Goal: Transaction & Acquisition: Purchase product/service

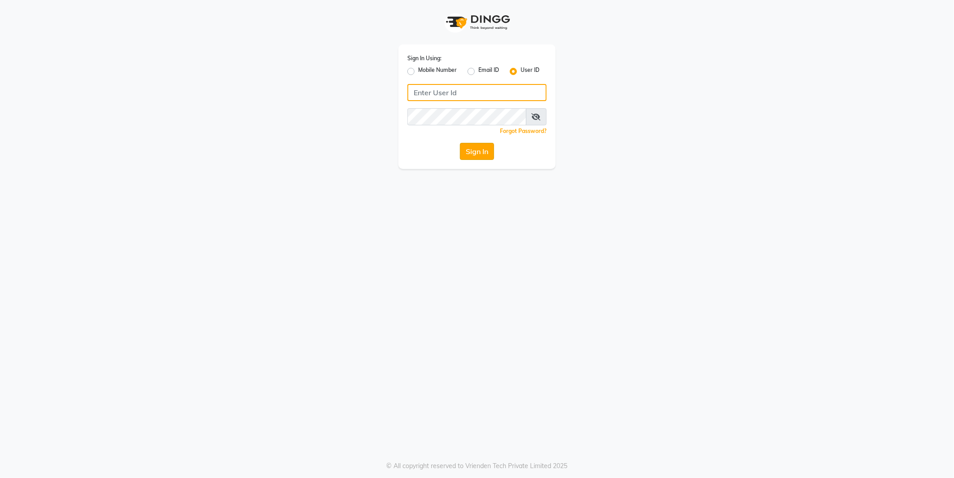
type input "e2555-01"
click at [476, 155] on button "Sign In" at bounding box center [477, 151] width 34 height 17
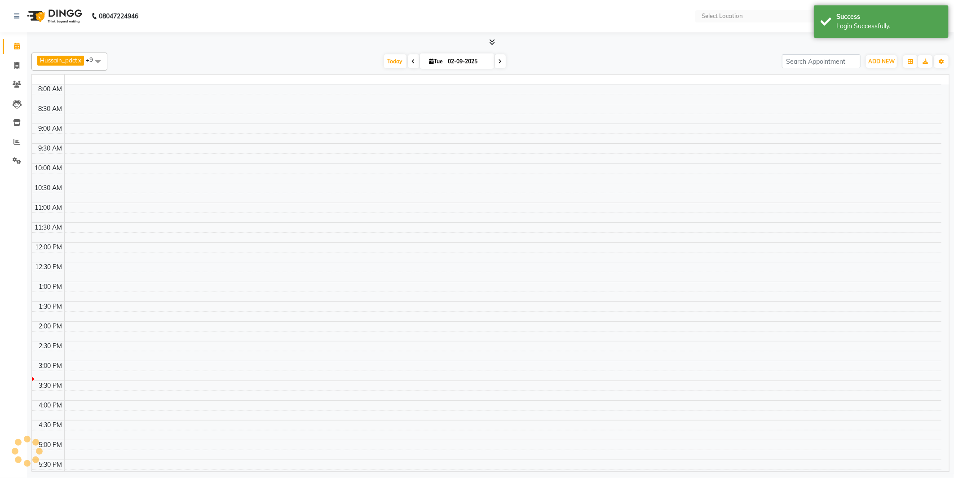
select select "en"
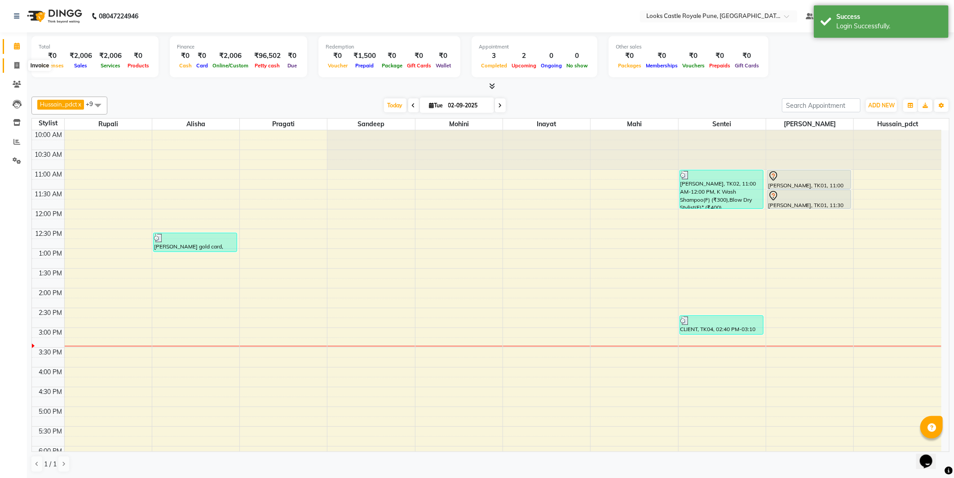
click at [19, 66] on icon at bounding box center [16, 65] width 5 height 7
select select "service"
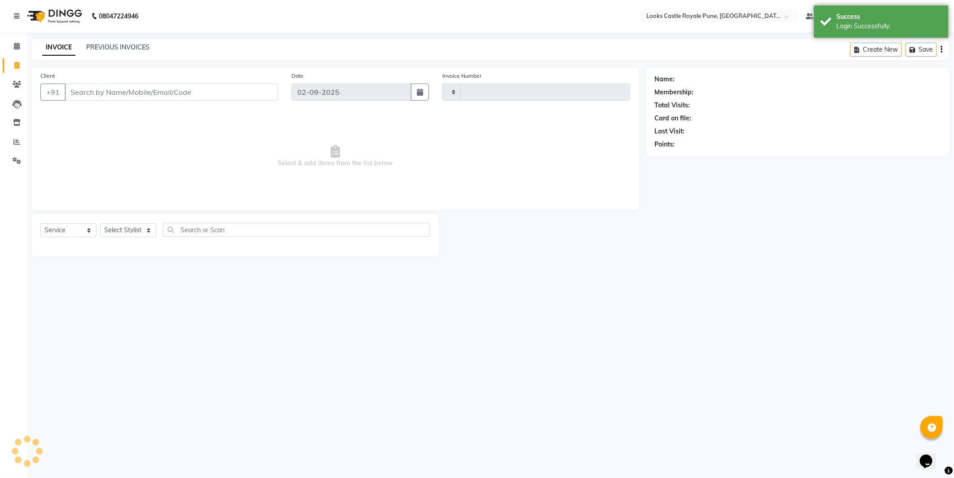
type input "2726"
select select "5915"
click at [147, 234] on select "Select Stylist" at bounding box center [128, 230] width 56 height 14
select select "43049"
click at [100, 224] on select "Select Stylist Akshay [PERSON_NAME] [PERSON_NAME] [PERSON_NAME] Danish [PERSON_…" at bounding box center [128, 230] width 56 height 14
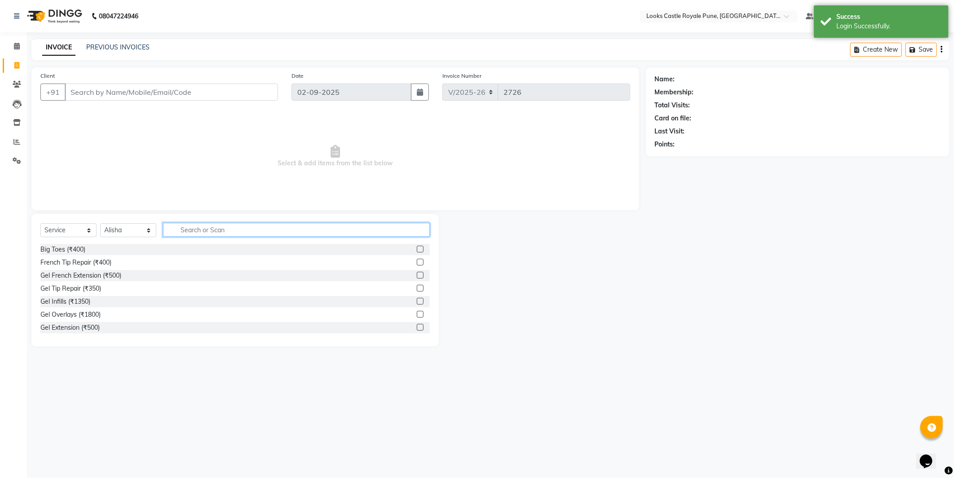
click at [188, 232] on input "text" at bounding box center [296, 230] width 267 height 14
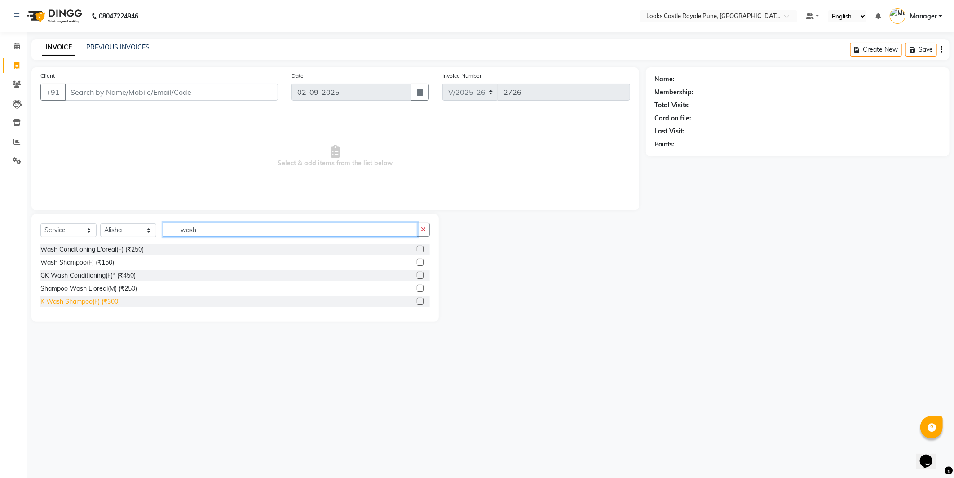
type input "wash"
click at [92, 301] on div "K Wash Shampoo(F) (₹300)" at bounding box center [79, 301] width 79 height 9
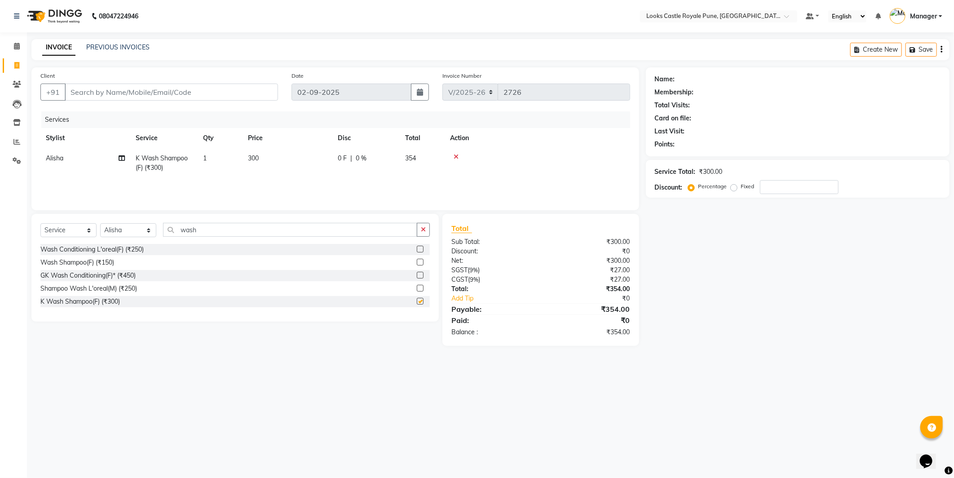
checkbox input "false"
click at [195, 230] on input "wash" at bounding box center [290, 230] width 254 height 14
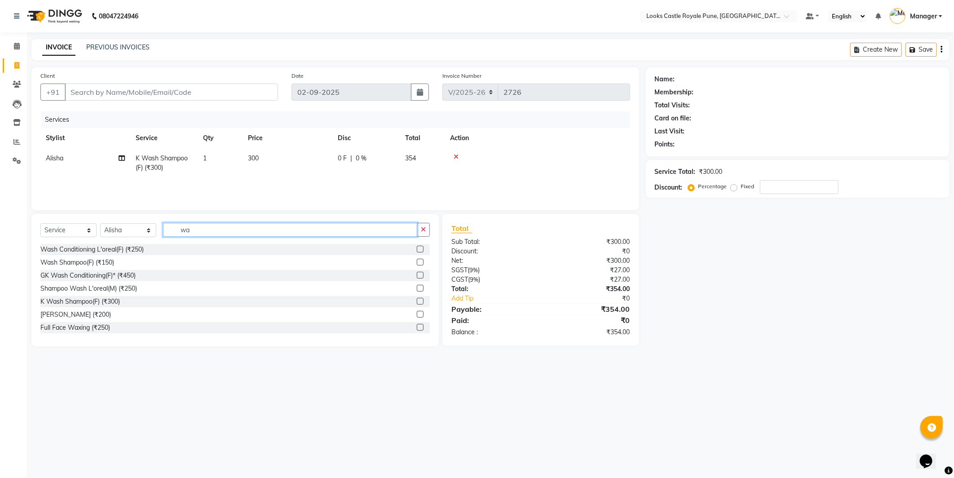
type input "w"
type input "cut"
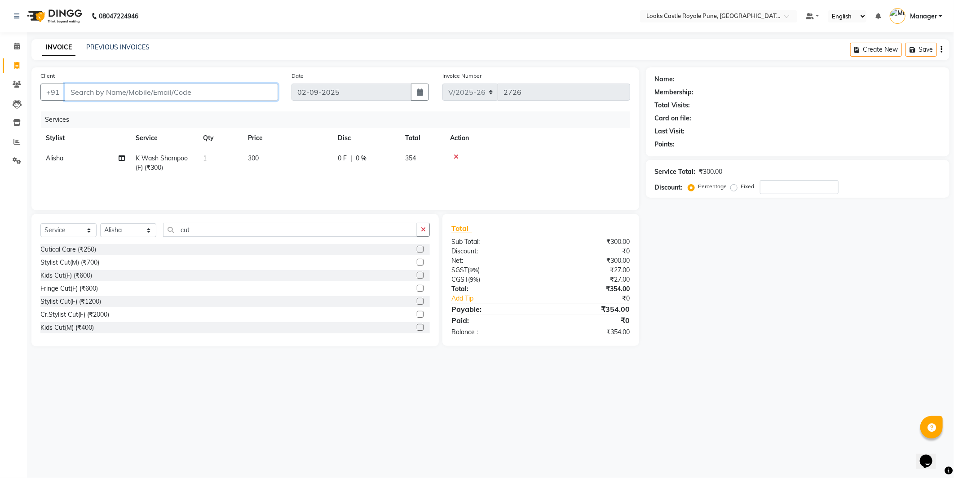
click at [149, 95] on input "Client" at bounding box center [171, 92] width 213 height 17
click at [185, 92] on input "Client" at bounding box center [171, 92] width 213 height 17
click at [158, 93] on input "Client" at bounding box center [171, 92] width 213 height 17
type input "7"
type input "0"
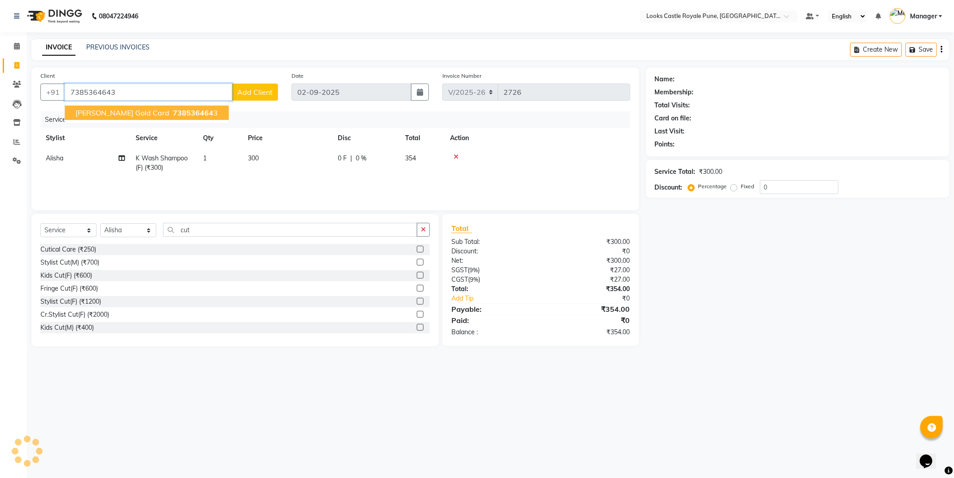
type input "7385364643"
select select "1: Object"
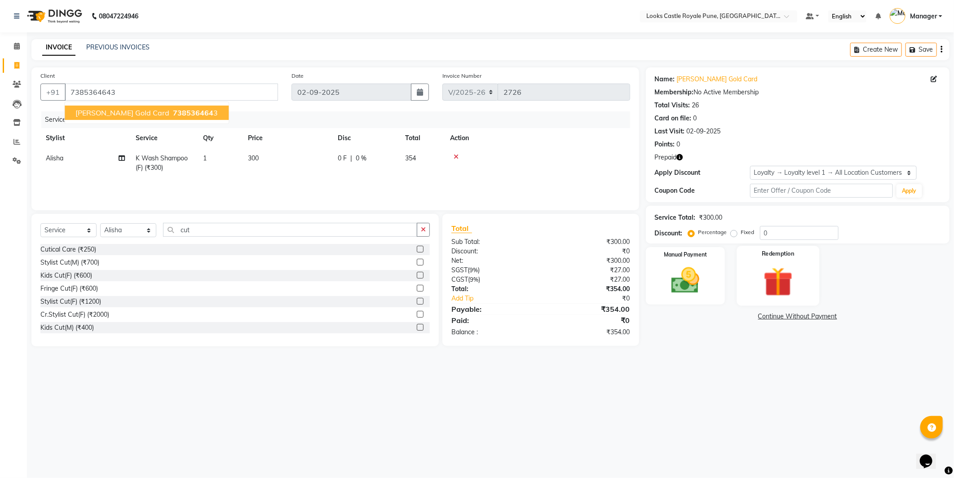
click at [770, 295] on img at bounding box center [778, 282] width 48 height 36
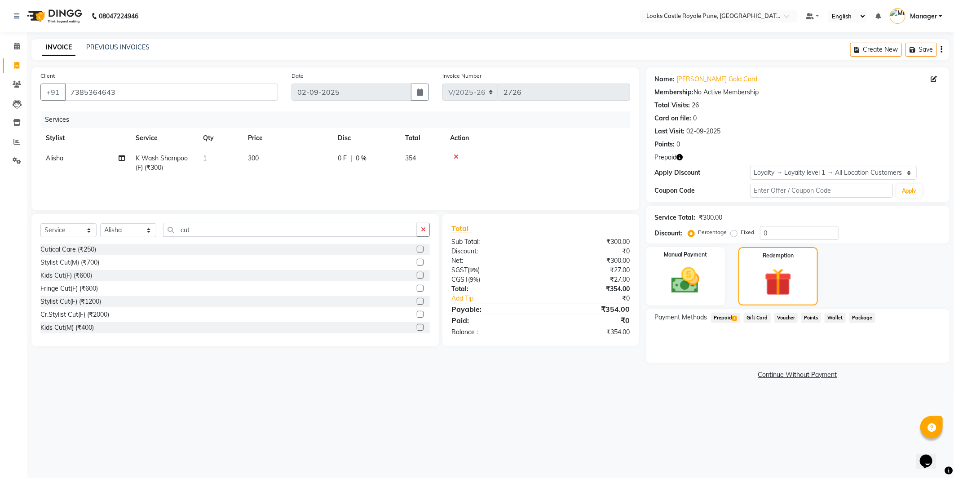
click at [859, 319] on span "Package" at bounding box center [862, 318] width 26 height 10
click at [786, 316] on span "Voucher" at bounding box center [786, 318] width 24 height 10
click at [810, 319] on span "Points" at bounding box center [811, 318] width 20 height 10
click at [833, 317] on span "Wallet" at bounding box center [834, 318] width 21 height 10
click at [734, 318] on span "1" at bounding box center [734, 318] width 5 height 5
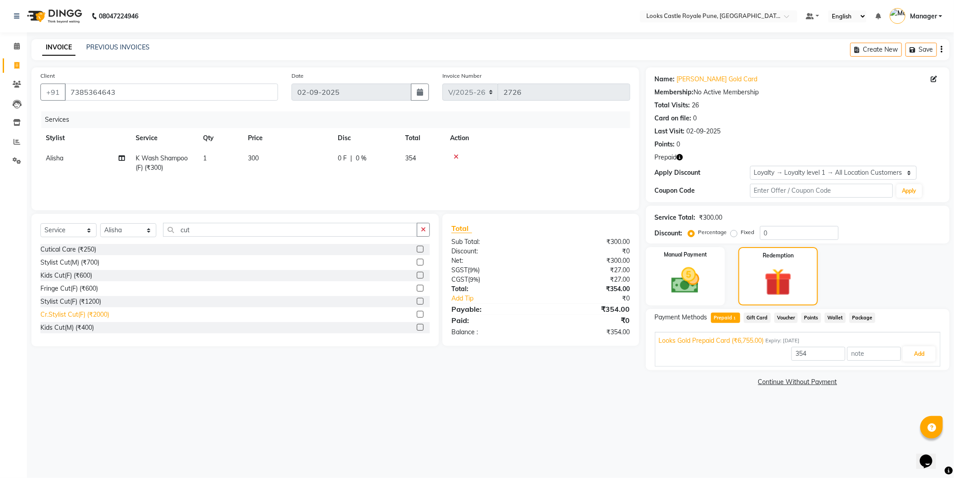
click at [84, 312] on div "Cr.Stylist Cut(F) (₹2000)" at bounding box center [74, 314] width 69 height 9
checkbox input "true"
type input "6755"
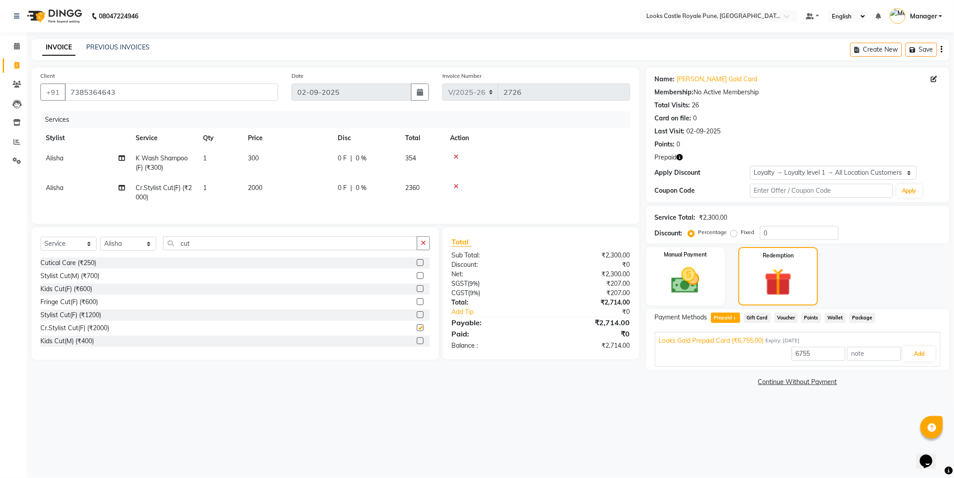
checkbox input "false"
click at [262, 191] on span "2000" at bounding box center [255, 188] width 14 height 8
select select "43049"
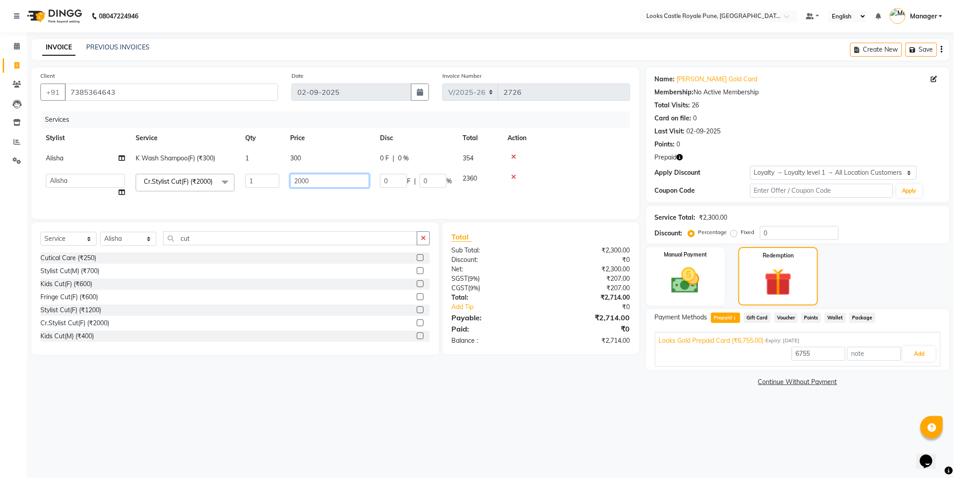
click at [323, 181] on input "2000" at bounding box center [329, 181] width 79 height 14
type input "2"
type input "1500"
click at [321, 150] on td "300" at bounding box center [330, 158] width 90 height 20
select select "43049"
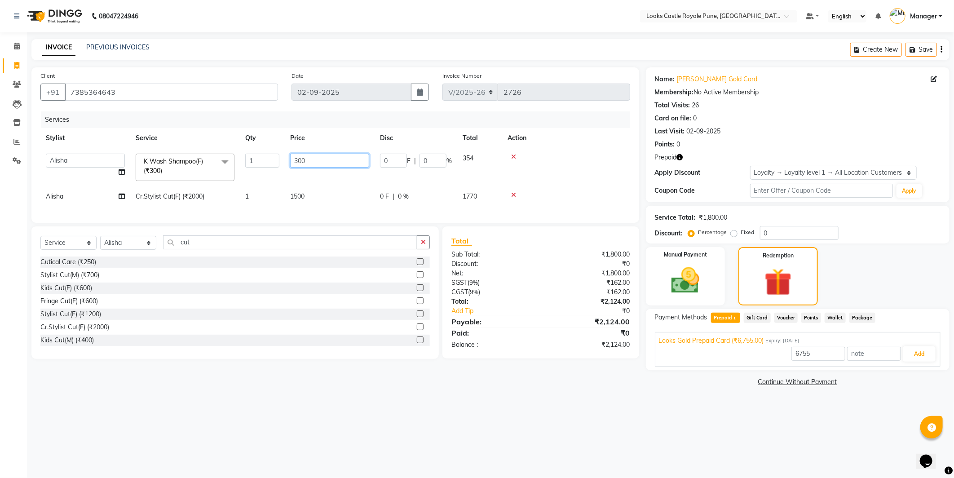
click at [308, 165] on input "300" at bounding box center [329, 161] width 79 height 14
type input "3"
type input "150"
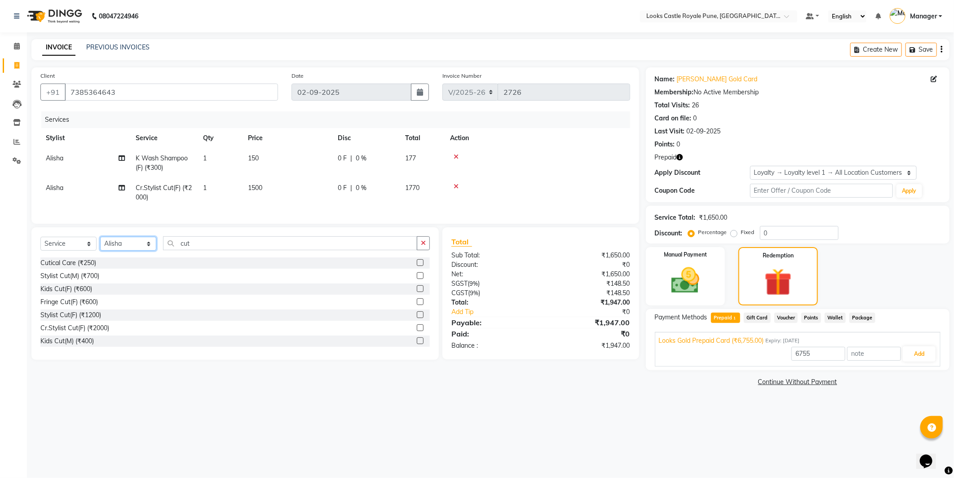
click at [149, 251] on select "Select Stylist Akshay [PERSON_NAME] [PERSON_NAME] [PERSON_NAME] Danish [PERSON_…" at bounding box center [128, 244] width 56 height 14
select select "43059"
click at [100, 244] on select "Select Stylist Akshay [PERSON_NAME] [PERSON_NAME] [PERSON_NAME] Danish [PERSON_…" at bounding box center [128, 244] width 56 height 14
click at [207, 250] on input "cut" at bounding box center [290, 243] width 254 height 14
type input "c"
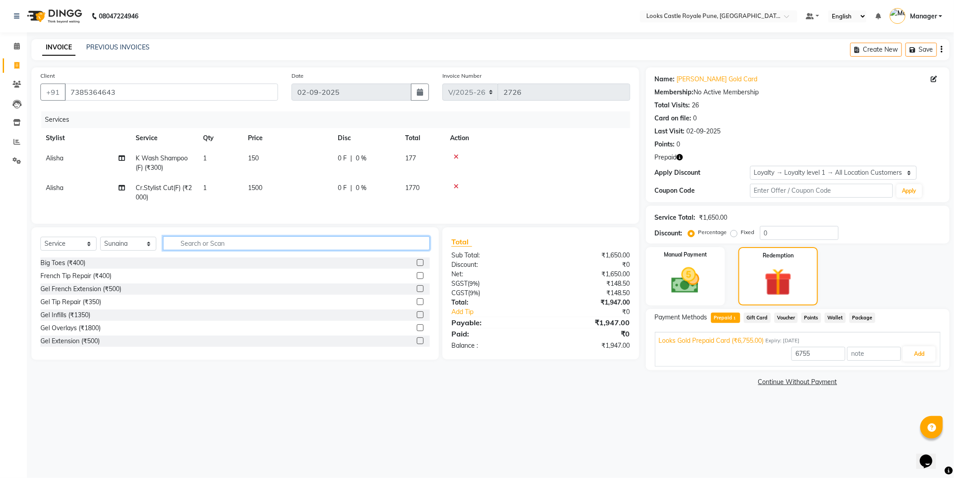
type input "e"
type input "eye"
click at [50, 294] on div "Eyebrows (₹200)" at bounding box center [64, 288] width 48 height 9
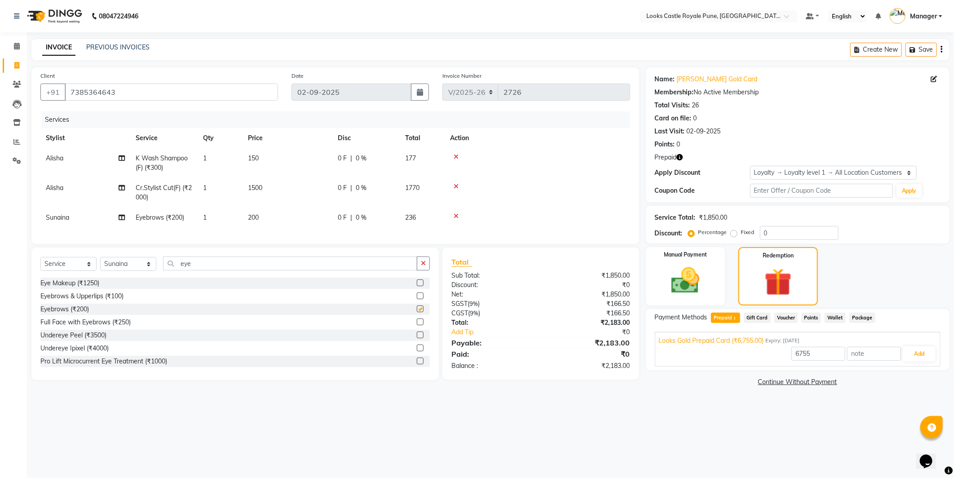
checkbox input "false"
click at [223, 268] on input "eye" at bounding box center [290, 263] width 254 height 14
type input "e"
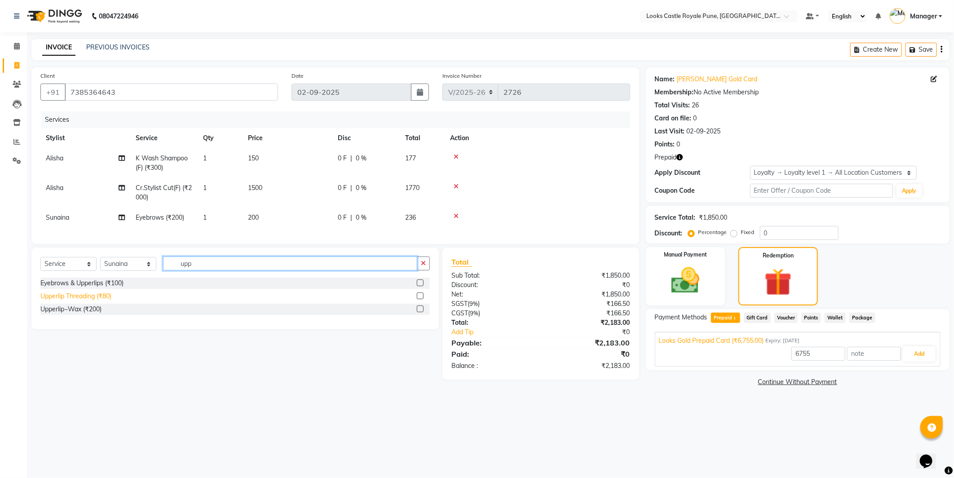
type input "upp"
click at [79, 301] on div "Upperlip Threading (₹80)" at bounding box center [75, 295] width 71 height 9
checkbox input "false"
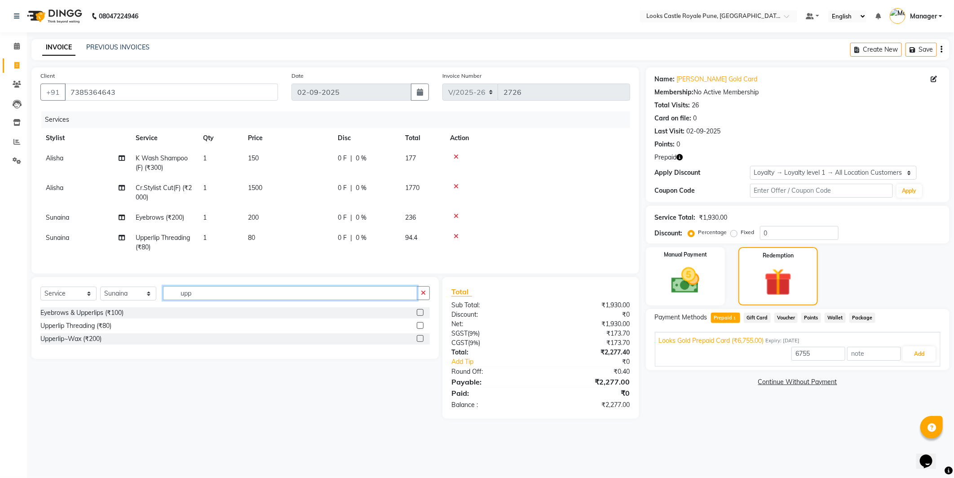
click at [212, 300] on input "upp" at bounding box center [290, 293] width 254 height 14
type input "u"
type input "unde"
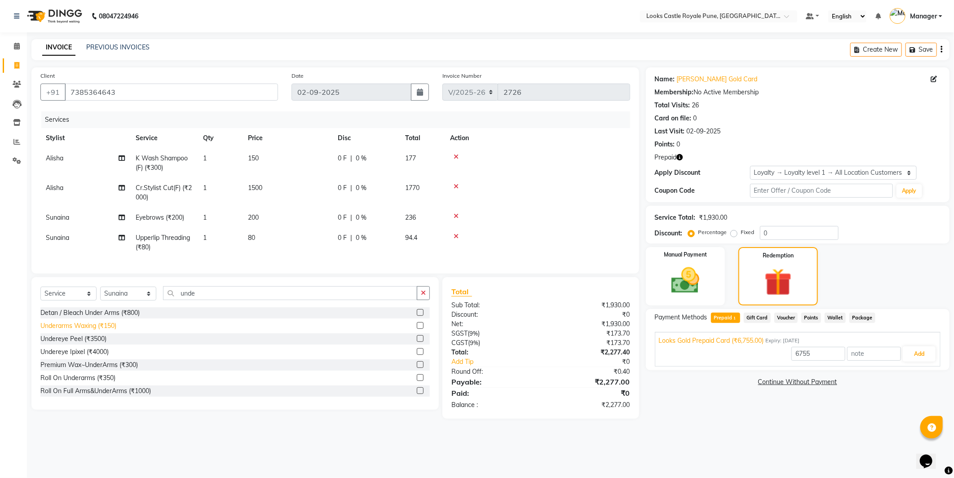
click at [89, 330] on div "Underarms Waxing (₹150)" at bounding box center [78, 325] width 76 height 9
checkbox input "false"
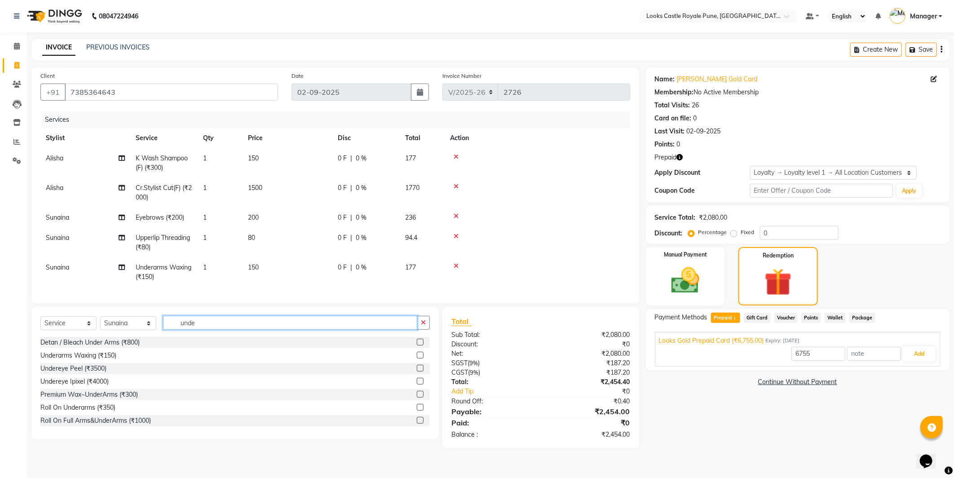
click at [207, 330] on input "unde" at bounding box center [290, 323] width 254 height 14
type input "u"
type input "m"
type input "face"
click at [81, 425] on div "Soothing Face Massage (₹500)" at bounding box center [84, 420] width 89 height 9
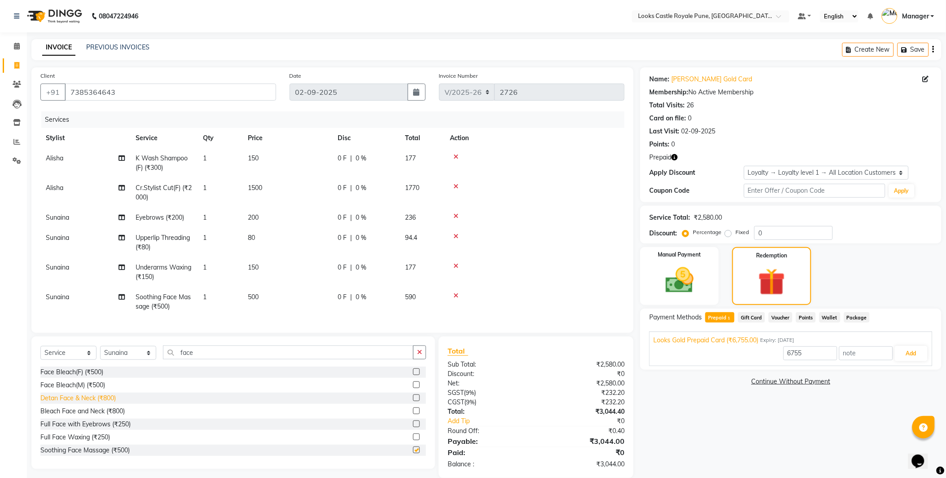
checkbox input "false"
click at [285, 293] on td "500" at bounding box center [287, 302] width 90 height 30
select select "43059"
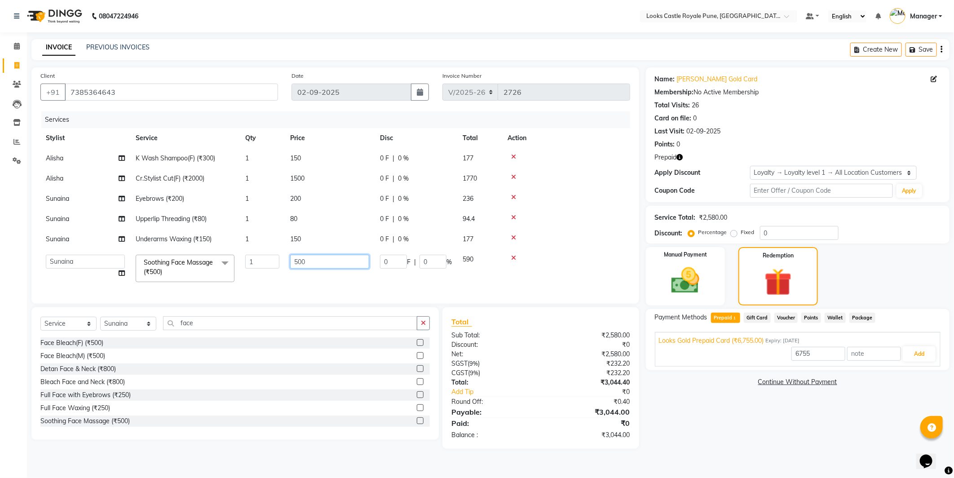
click at [322, 261] on input "500" at bounding box center [329, 262] width 79 height 14
type input "5"
type input "2500"
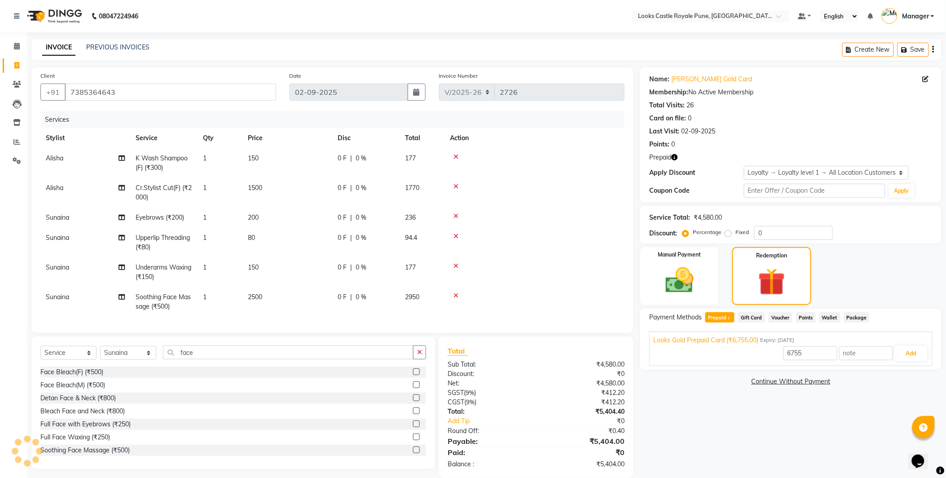
click at [315, 240] on tbody "[PERSON_NAME] Wash Shampoo(F) (₹300) 1 150 0 F | 0 % 177 [PERSON_NAME].Stylist …" at bounding box center [332, 232] width 584 height 168
click at [259, 269] on span "150" at bounding box center [253, 267] width 11 height 8
select select "43059"
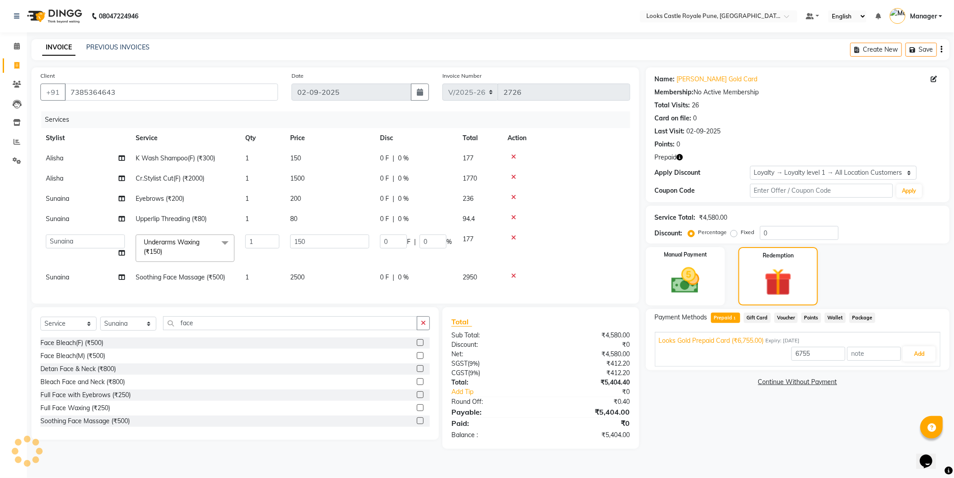
drag, startPoint x: 328, startPoint y: 213, endPoint x: 322, endPoint y: 233, distance: 21.6
click at [322, 233] on tbody "[PERSON_NAME] Wash Shampoo(F) (₹300) 1 150 0 F | 0 % 177 [PERSON_NAME].Stylist …" at bounding box center [335, 217] width 590 height 139
click at [317, 238] on input "150" at bounding box center [329, 241] width 79 height 14
type input "1"
type input "350"
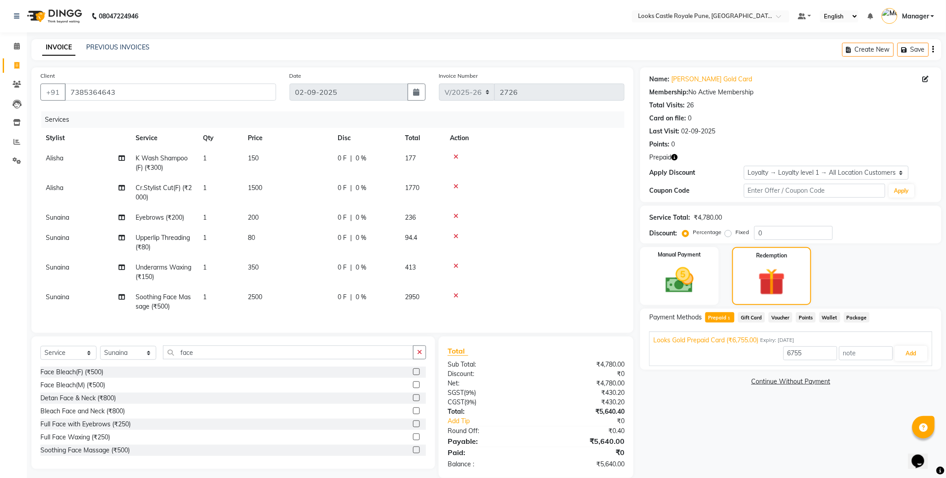
click at [313, 218] on tbody "[PERSON_NAME] Wash Shampoo(F) (₹300) 1 150 0 F | 0 % 177 [PERSON_NAME].Stylist …" at bounding box center [332, 232] width 584 height 168
click at [269, 228] on td "80" at bounding box center [287, 243] width 90 height 30
select select "43059"
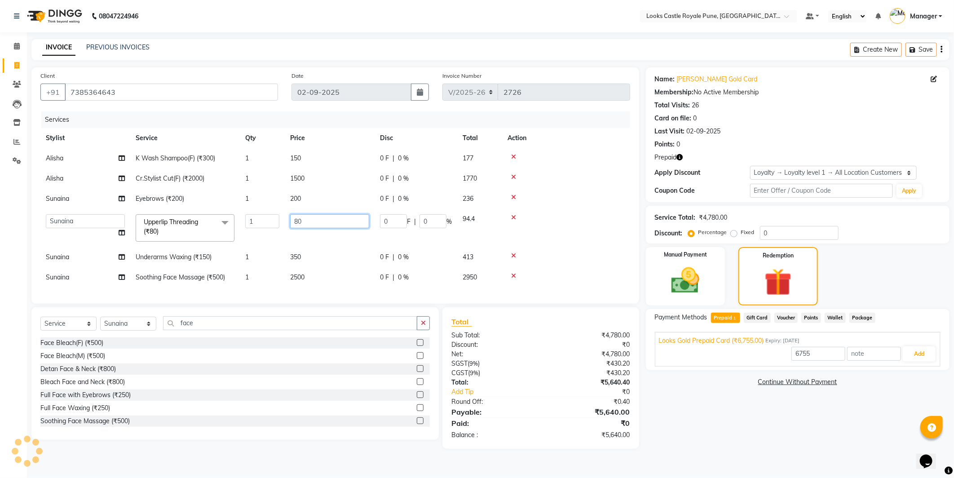
click at [309, 222] on input "80" at bounding box center [329, 221] width 79 height 14
type input "8"
type input "90"
click at [311, 194] on tbody "[PERSON_NAME] Wash Shampoo(F) (₹300) 1 150 0 F | 0 % 177 [PERSON_NAME].Stylist …" at bounding box center [332, 217] width 584 height 139
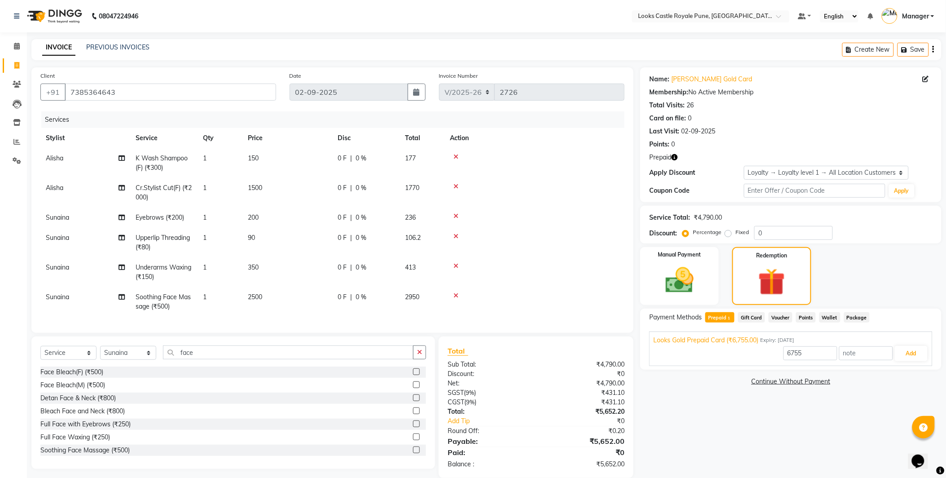
click at [261, 213] on td "200" at bounding box center [287, 217] width 90 height 20
select select "43059"
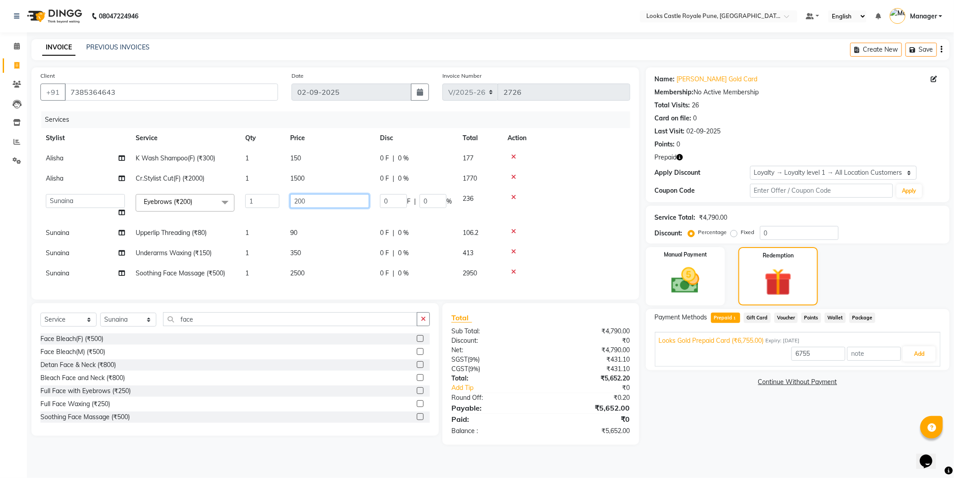
click at [313, 199] on input "200" at bounding box center [329, 201] width 79 height 14
type input "2"
type input "102"
click at [712, 432] on div "Name: [PERSON_NAME] Gold Card Membership: No Active Membership Total Visits: 26…" at bounding box center [794, 255] width 308 height 377
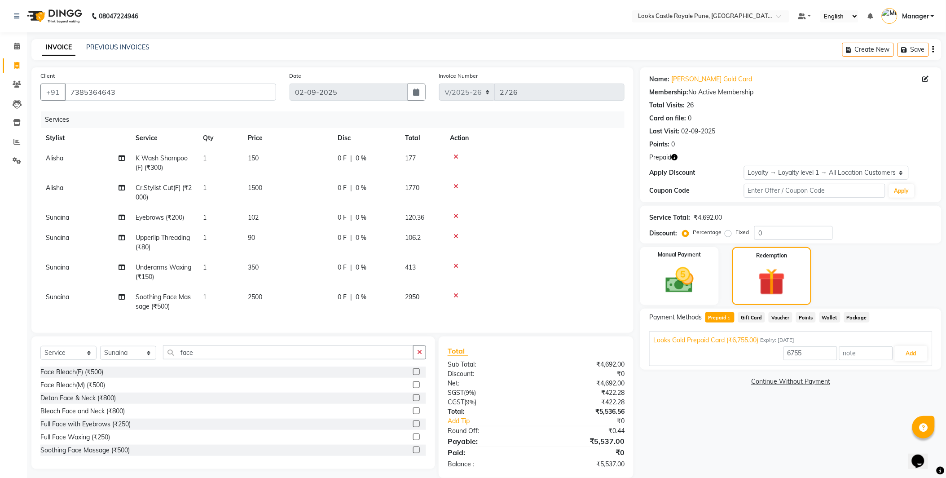
scroll to position [21, 0]
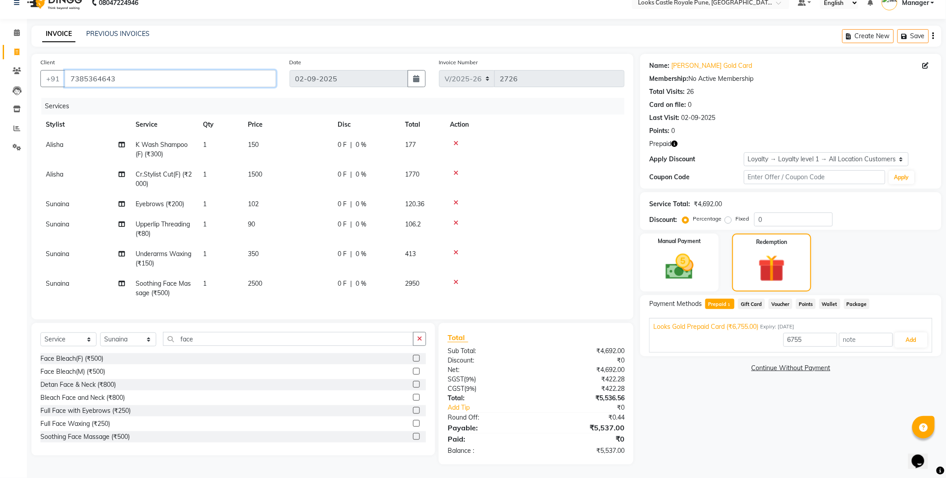
click at [135, 78] on input "7385364643" at bounding box center [170, 78] width 211 height 17
click at [918, 336] on button "Add" at bounding box center [911, 339] width 33 height 15
click at [699, 256] on img at bounding box center [679, 267] width 47 height 34
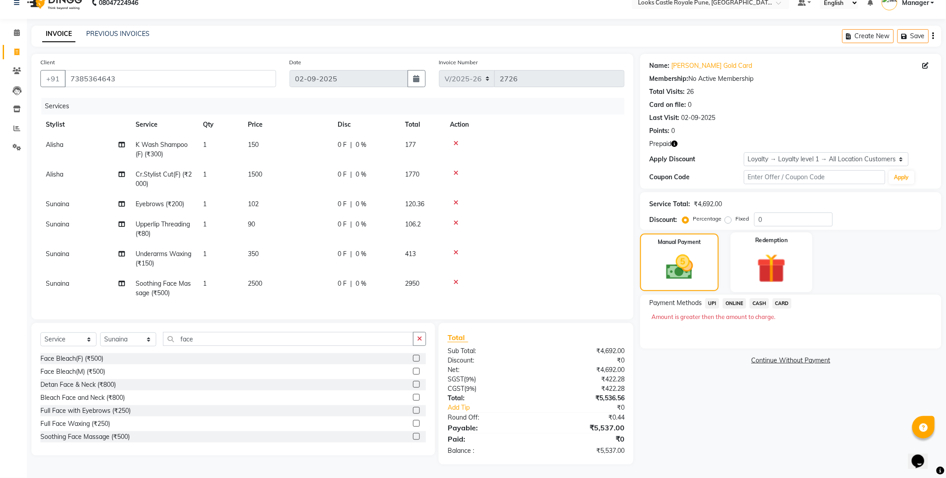
click at [770, 251] on img at bounding box center [771, 268] width 47 height 36
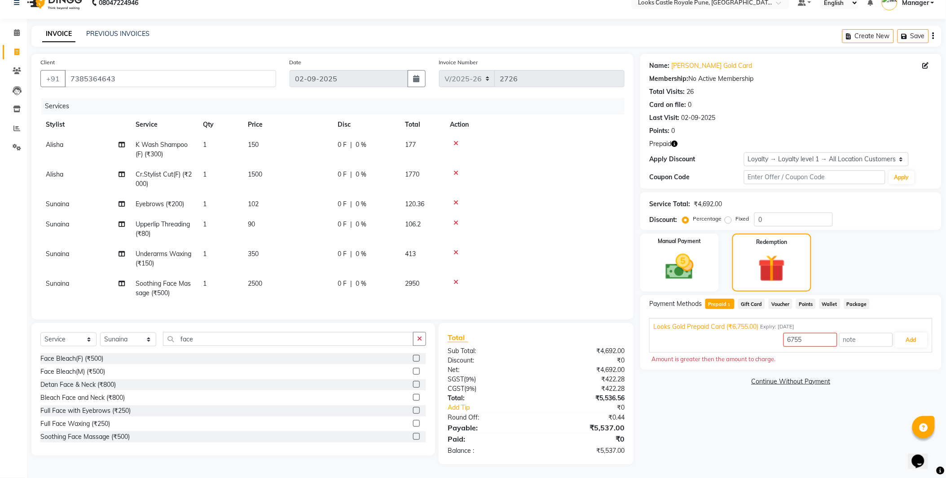
click at [753, 299] on span "Gift Card" at bounding box center [751, 304] width 27 height 10
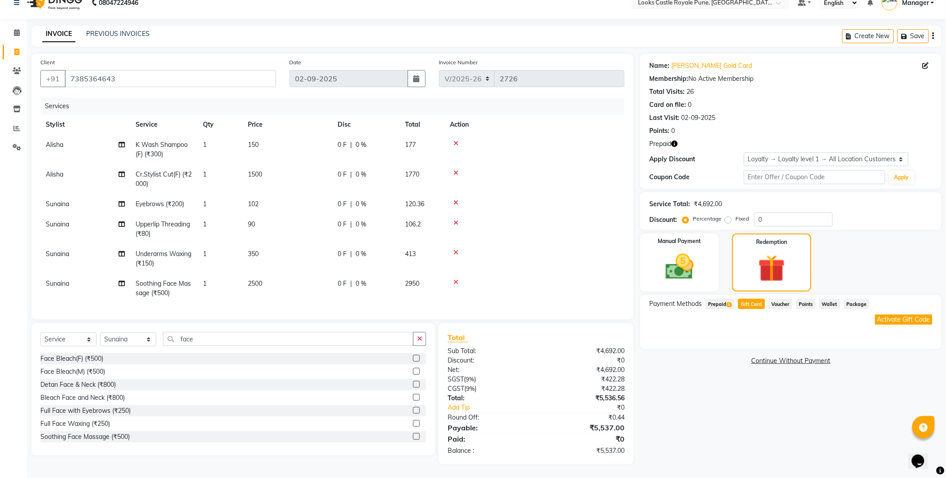
click at [724, 299] on span "Prepaid 1" at bounding box center [719, 304] width 29 height 10
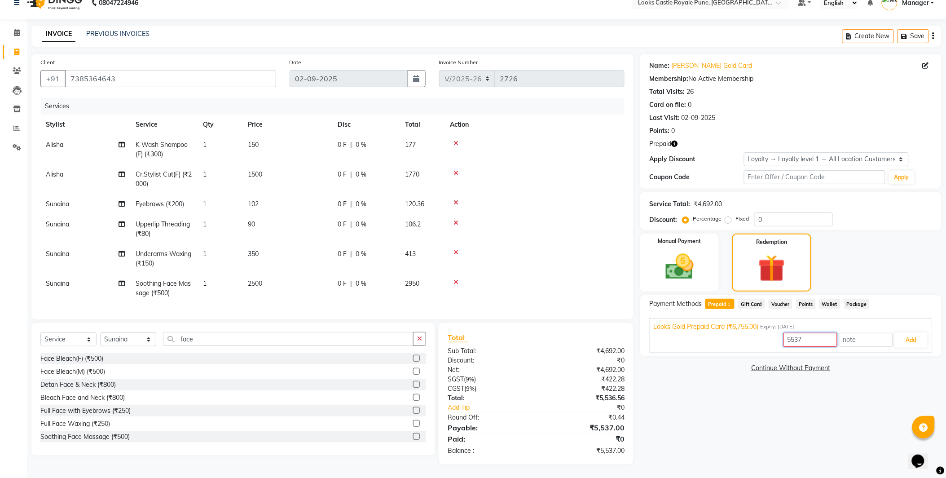
drag, startPoint x: 810, startPoint y: 334, endPoint x: 735, endPoint y: 338, distance: 74.6
click at [735, 338] on div "5537 Add" at bounding box center [790, 339] width 275 height 17
type input "4692"
click at [921, 332] on button "Add" at bounding box center [911, 339] width 33 height 15
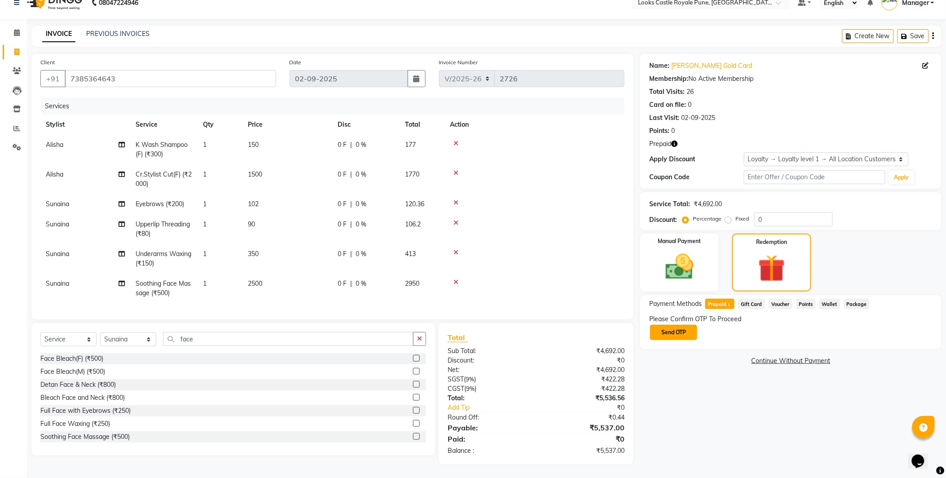
click at [670, 330] on button "Send OTP" at bounding box center [673, 332] width 47 height 15
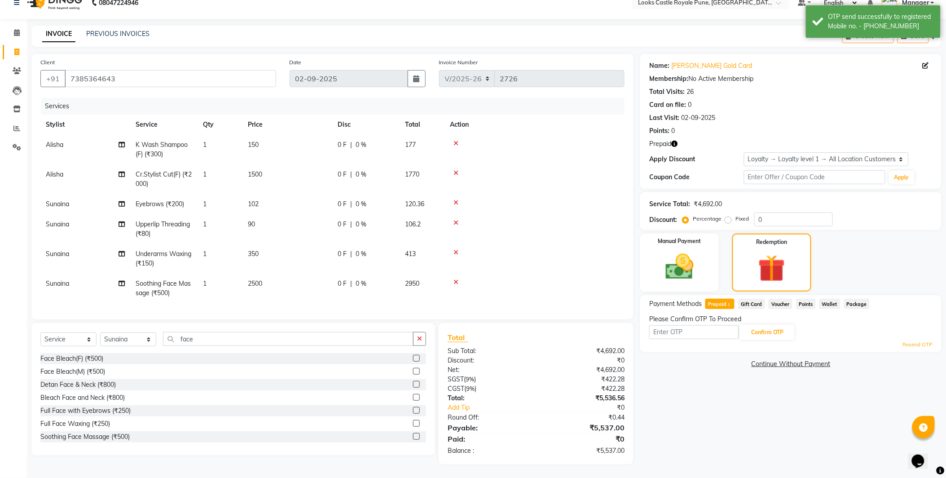
click at [703, 332] on div "Confirm OTP" at bounding box center [790, 332] width 283 height 17
click at [700, 325] on input "text" at bounding box center [694, 332] width 90 height 14
type input "4482"
click at [778, 330] on button "Confirm OTP" at bounding box center [767, 332] width 55 height 15
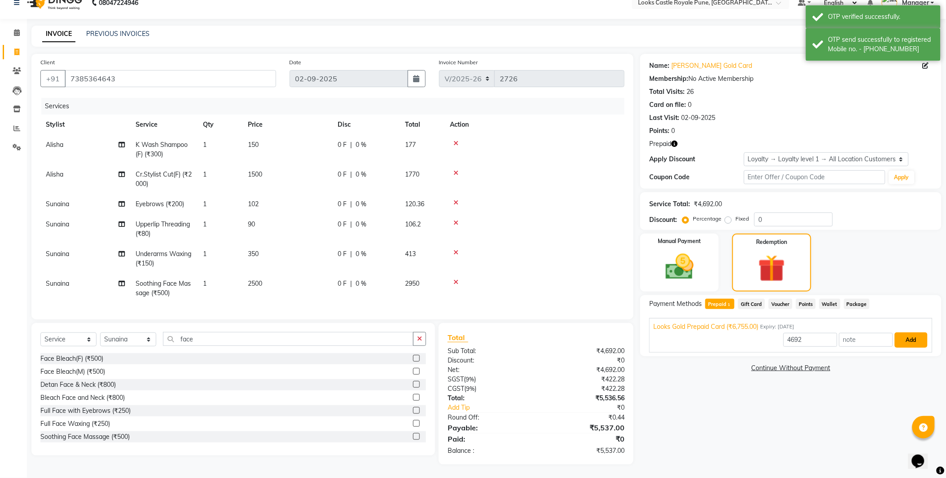
click at [903, 332] on button "Add" at bounding box center [911, 339] width 33 height 15
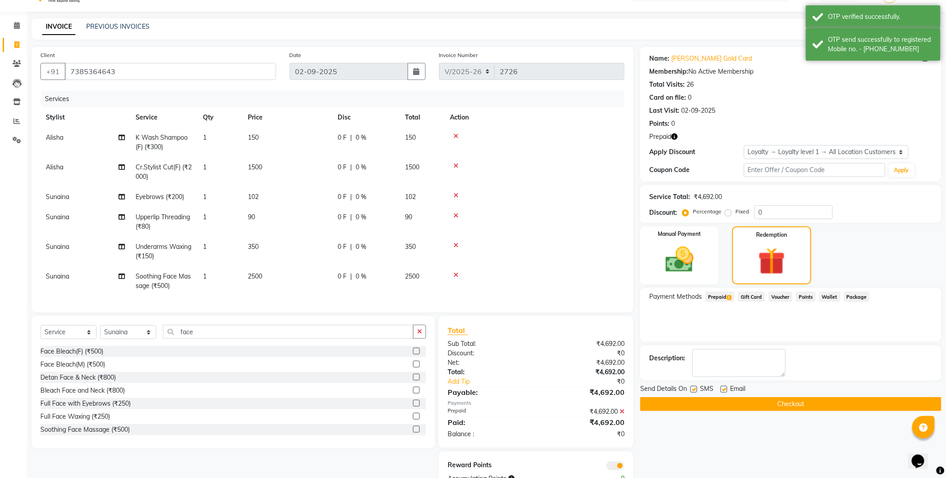
click at [804, 405] on button "Checkout" at bounding box center [790, 404] width 301 height 14
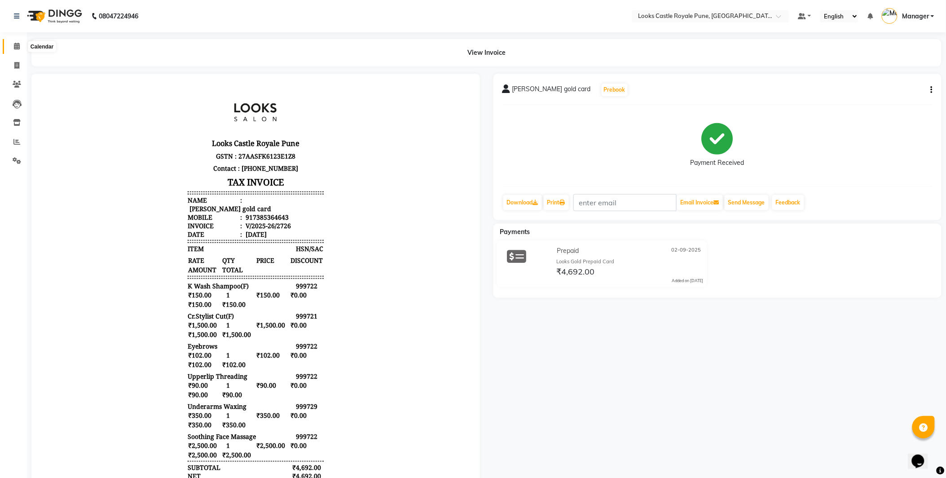
click at [22, 47] on span at bounding box center [17, 46] width 16 height 10
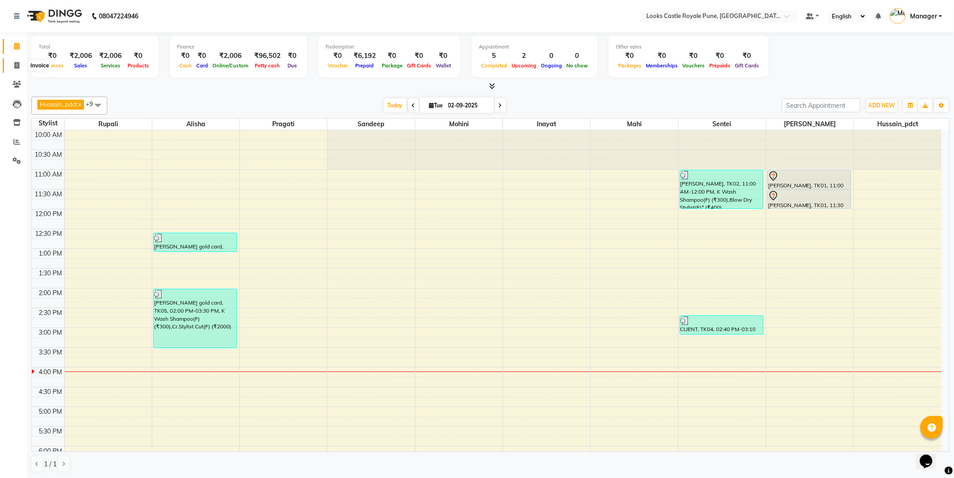
click at [19, 63] on span at bounding box center [17, 66] width 16 height 10
select select "service"
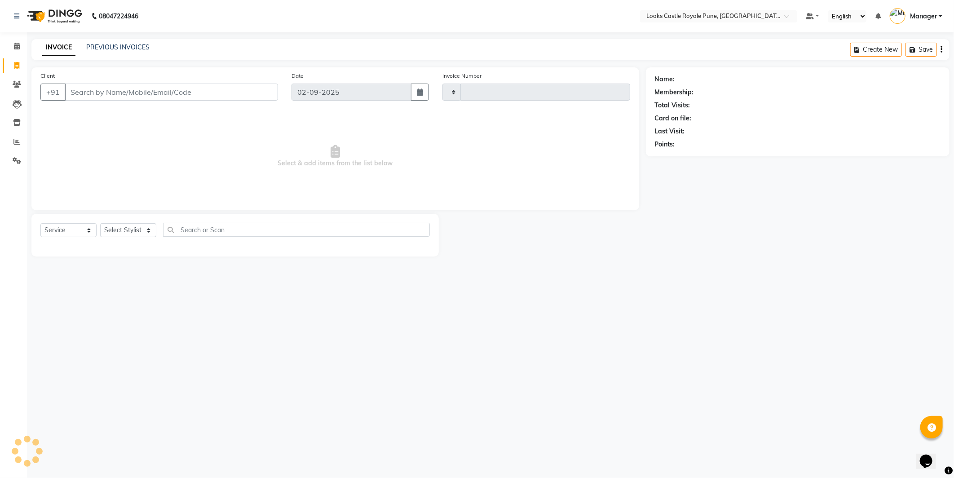
type input "2727"
select select "5915"
type input "9881249810"
select select "1: Object"
click at [117, 234] on select "Select Stylist" at bounding box center [128, 230] width 56 height 14
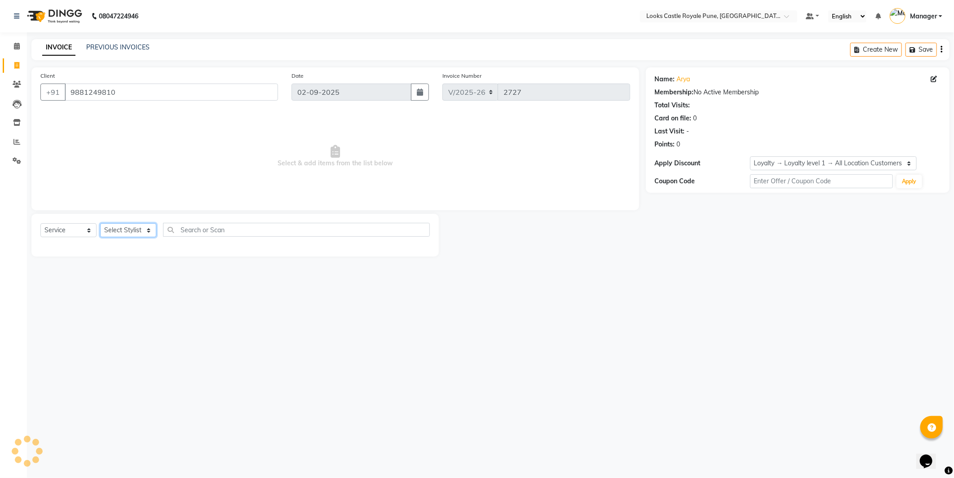
select select "43049"
click at [100, 224] on select "Select Stylist Akshay [PERSON_NAME] [PERSON_NAME] [PERSON_NAME] Danish [PERSON_…" at bounding box center [128, 230] width 56 height 14
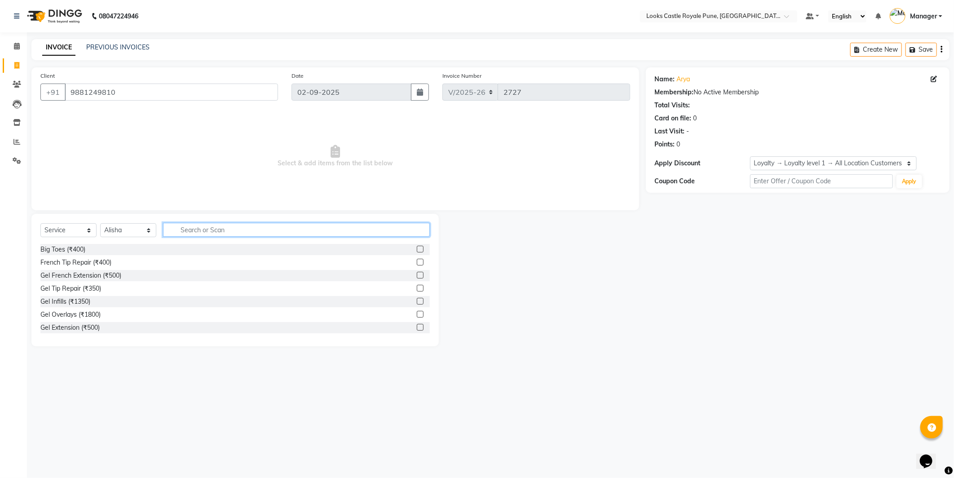
click at [197, 231] on input "text" at bounding box center [296, 230] width 267 height 14
type input "t"
click at [214, 229] on input "hair" at bounding box center [290, 230] width 254 height 14
type input "cut"
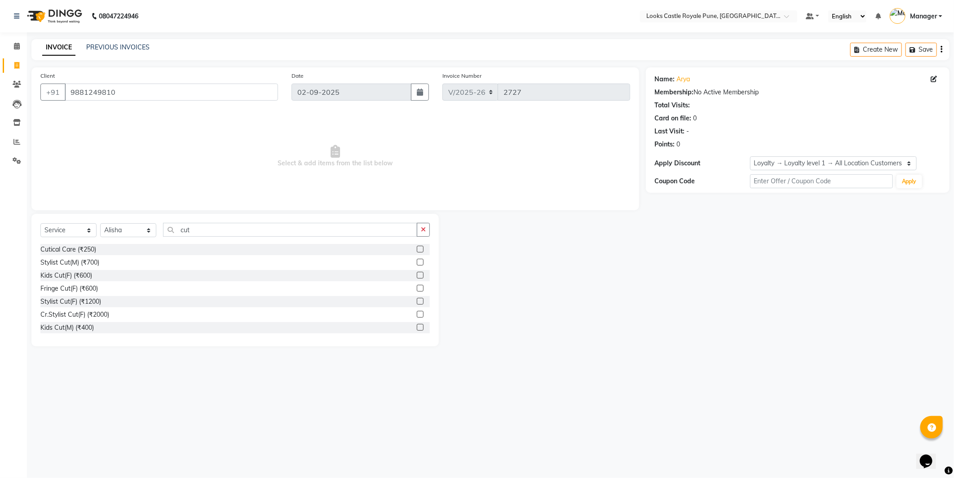
drag, startPoint x: 85, startPoint y: 325, endPoint x: 164, endPoint y: 272, distance: 95.1
click at [86, 325] on div "Kids Cut(M) (₹400)" at bounding box center [66, 327] width 53 height 9
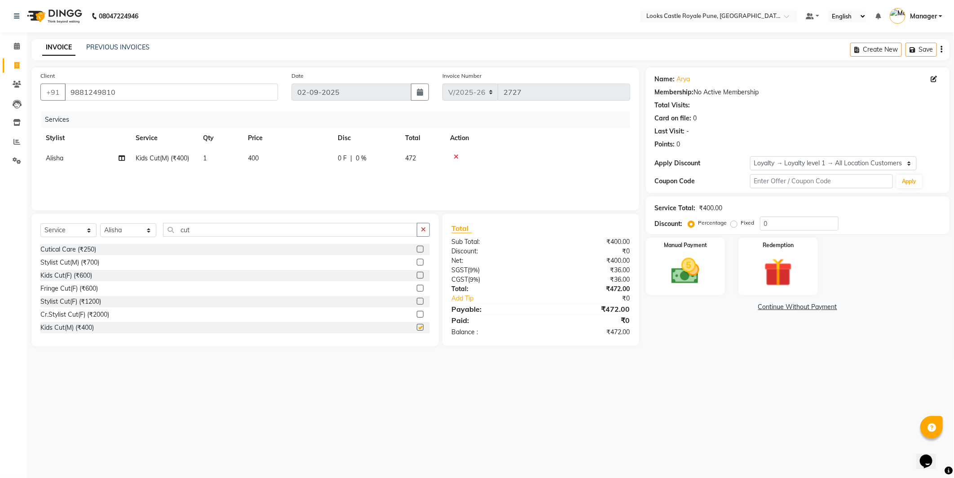
checkbox input "false"
click at [290, 156] on td "400" at bounding box center [287, 158] width 90 height 20
select select "43049"
click at [290, 156] on input "400" at bounding box center [329, 161] width 79 height 14
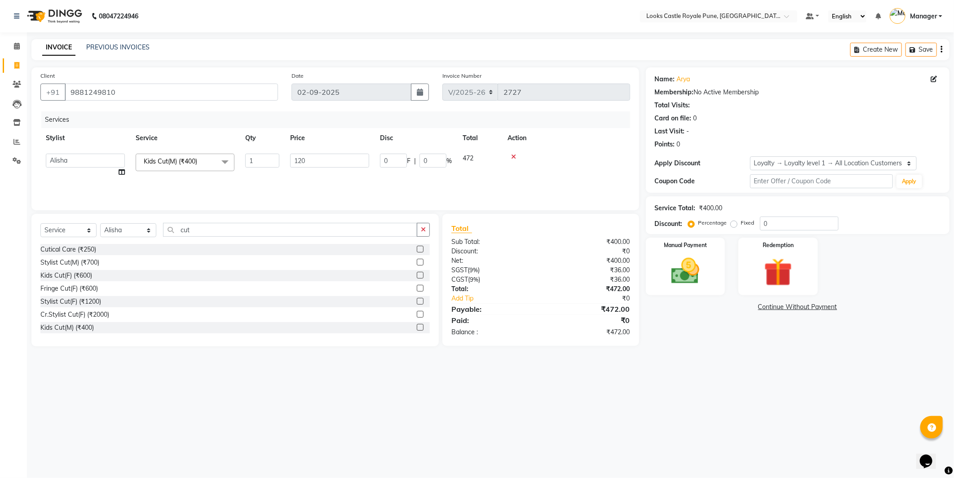
type input "1200"
click at [685, 410] on div "08047224946 Select Location × Looks Castle Royale Pune, [GEOGRAPHIC_DATA], [GEO…" at bounding box center [477, 239] width 954 height 478
drag, startPoint x: 676, startPoint y: 253, endPoint x: 696, endPoint y: 265, distance: 22.9
click at [676, 253] on div "Manual Payment" at bounding box center [685, 266] width 83 height 60
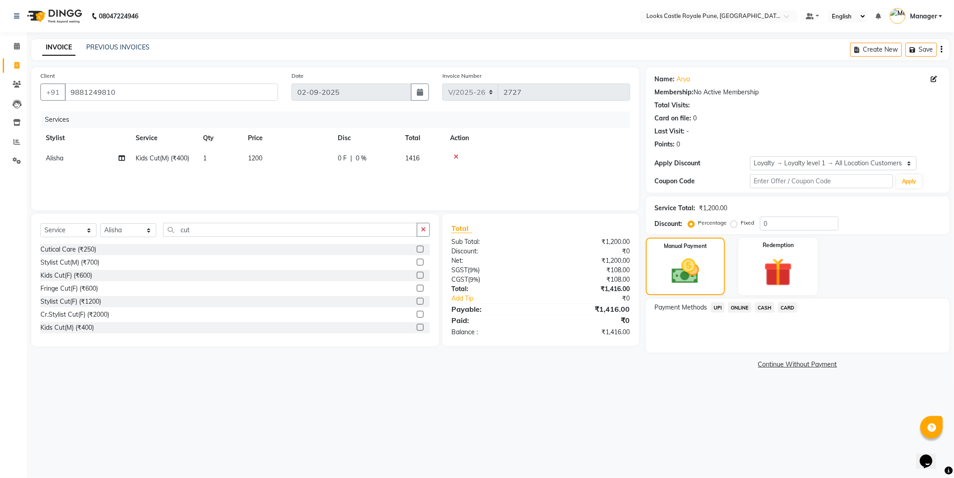
click at [766, 307] on span "CASH" at bounding box center [764, 307] width 19 height 10
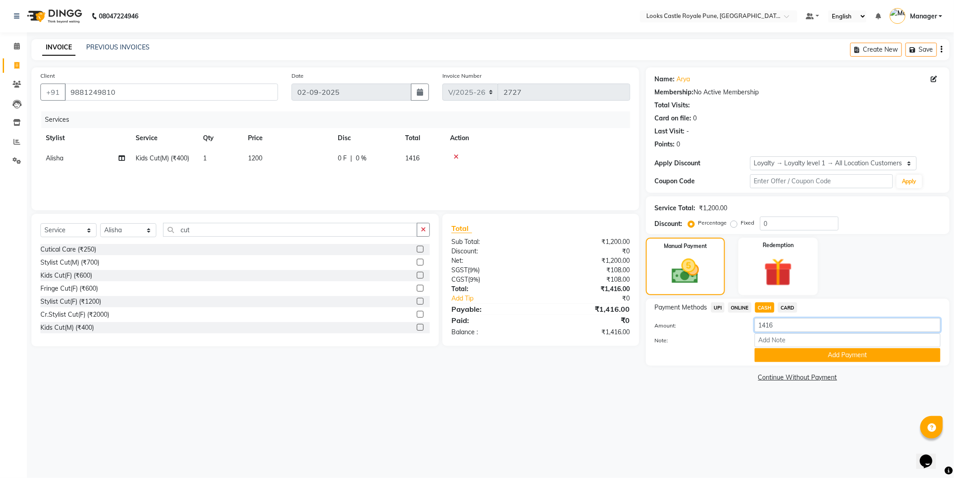
click at [771, 323] on input "1416" at bounding box center [847, 325] width 186 height 14
drag, startPoint x: 784, startPoint y: 326, endPoint x: 743, endPoint y: 330, distance: 41.1
click at [748, 330] on div "1416" at bounding box center [847, 325] width 199 height 14
click at [774, 322] on input "1400" at bounding box center [847, 325] width 186 height 14
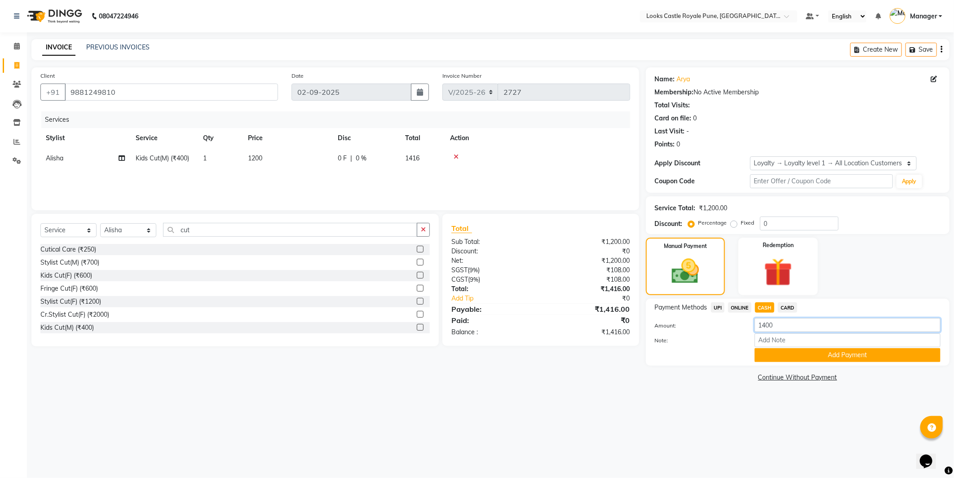
click at [774, 322] on input "1400" at bounding box center [847, 325] width 186 height 14
type input "1500"
click at [815, 353] on button "Add Payment" at bounding box center [847, 355] width 186 height 14
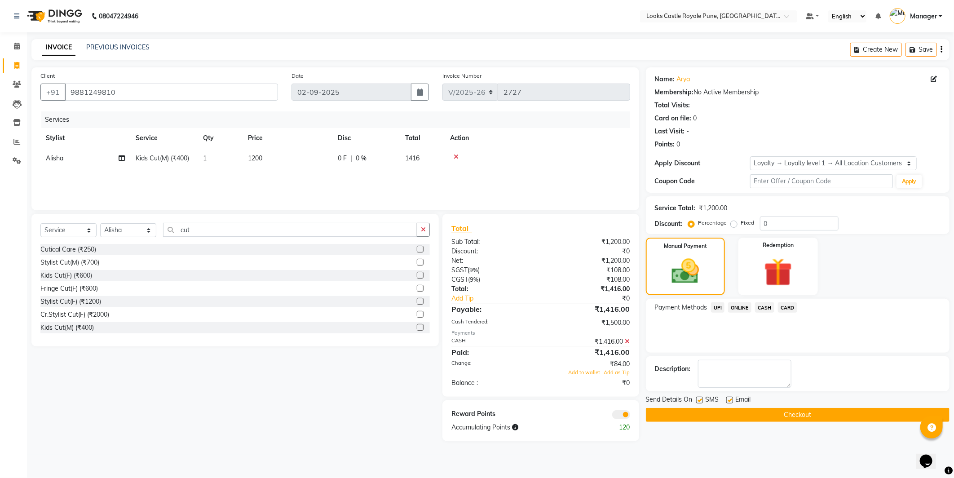
click at [788, 409] on button "Checkout" at bounding box center [798, 415] width 304 height 14
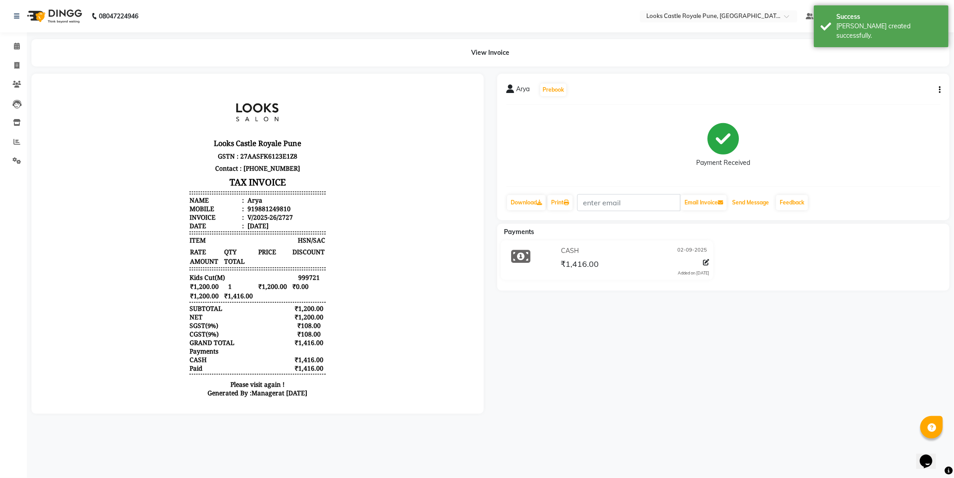
click at [752, 201] on button "Send Message" at bounding box center [750, 202] width 44 height 15
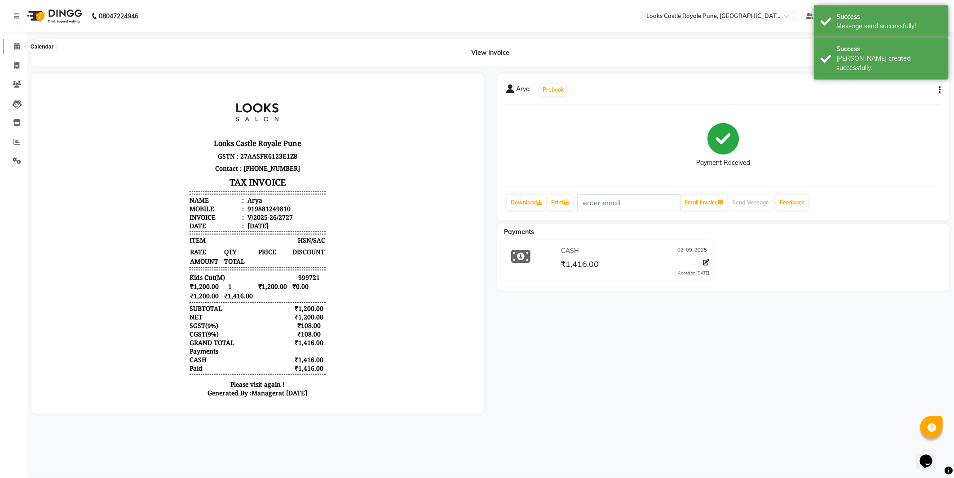
click at [16, 50] on span at bounding box center [17, 46] width 16 height 10
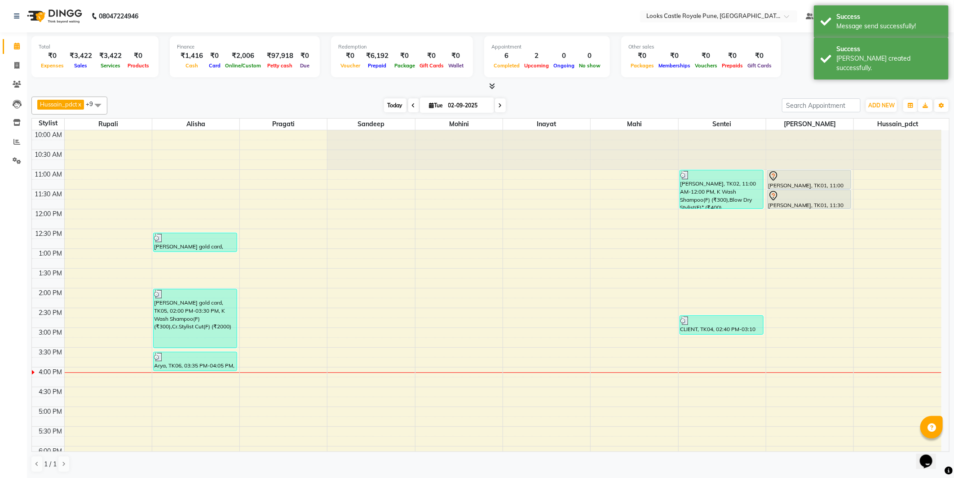
click at [388, 100] on span "Today" at bounding box center [395, 105] width 22 height 14
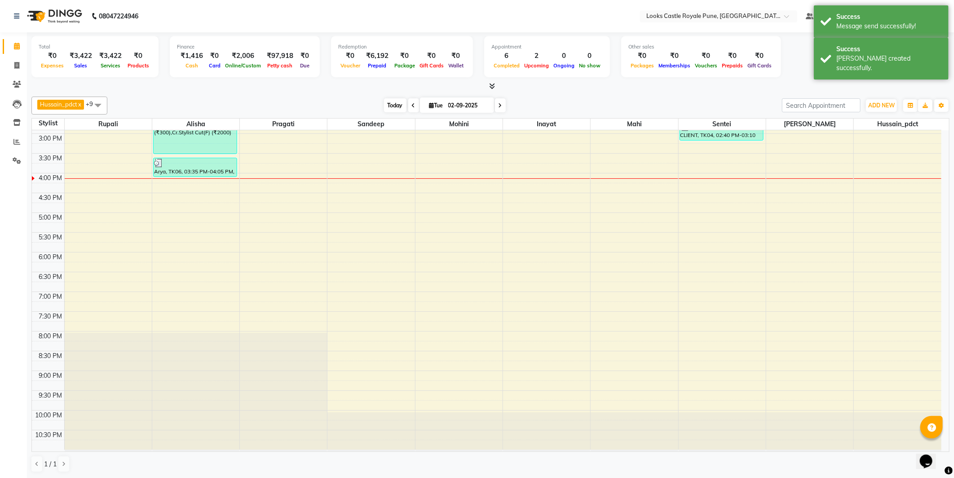
click at [396, 102] on span "Today" at bounding box center [395, 105] width 22 height 14
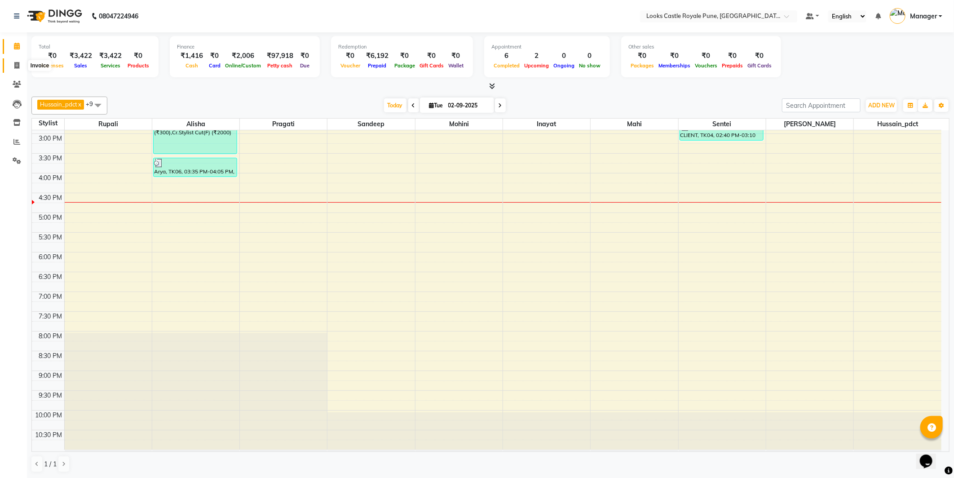
click at [18, 65] on icon at bounding box center [16, 65] width 5 height 7
select select "service"
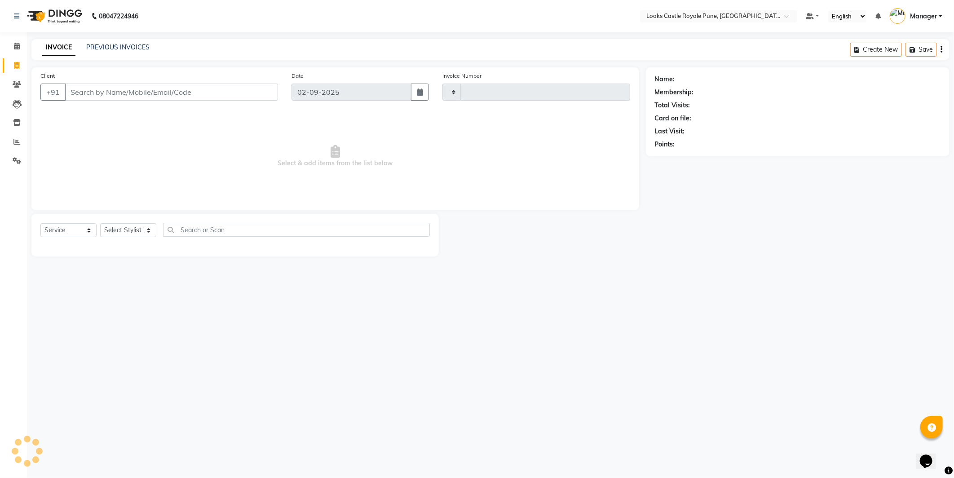
type input "2728"
select select "5915"
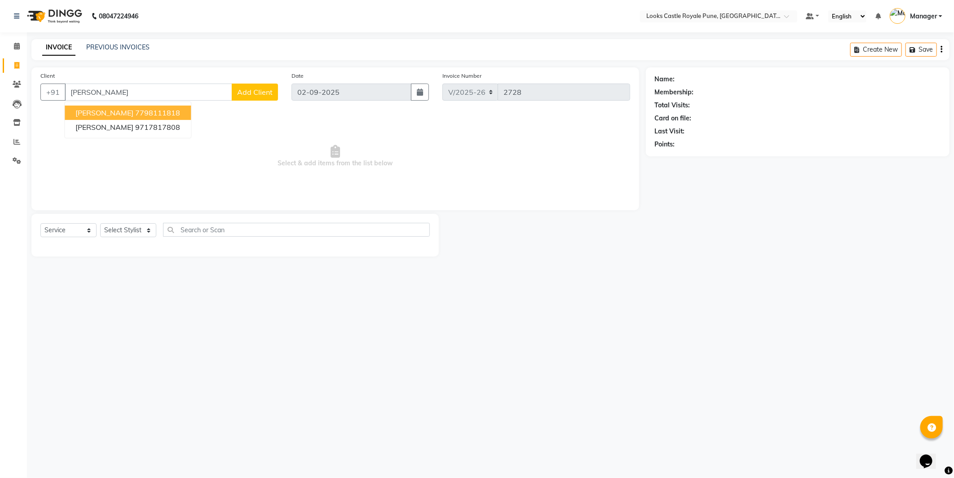
click at [137, 110] on ngb-highlight "7798111818" at bounding box center [157, 112] width 45 height 9
type input "7798111818"
select select "1: Object"
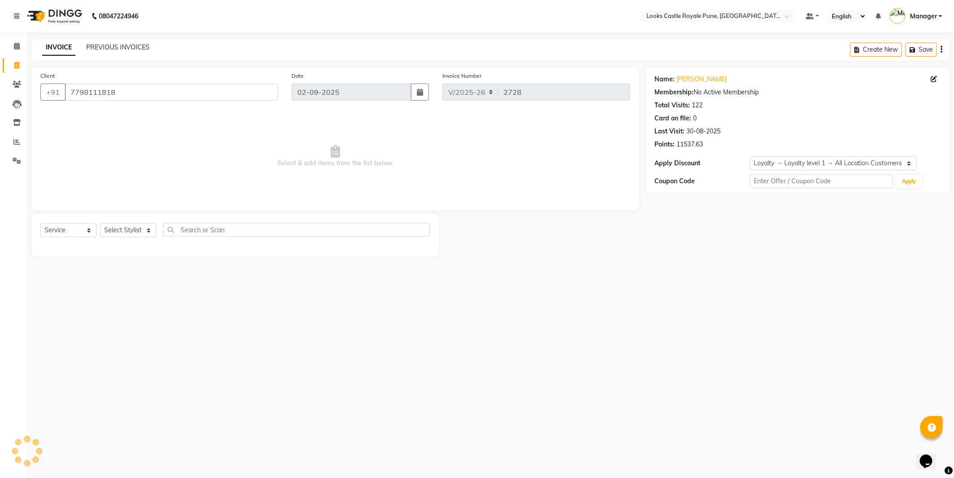
click at [158, 228] on div "Select Service Product Membership Package Voucher Prepaid Gift Card Select Styl…" at bounding box center [234, 233] width 389 height 21
click at [146, 231] on select "Select Stylist Akshay [PERSON_NAME] [PERSON_NAME] [PERSON_NAME] Danish [PERSON_…" at bounding box center [128, 230] width 56 height 14
select select "43049"
click at [100, 224] on select "Select Stylist Akshay [PERSON_NAME] [PERSON_NAME] [PERSON_NAME] Danish [PERSON_…" at bounding box center [128, 230] width 56 height 14
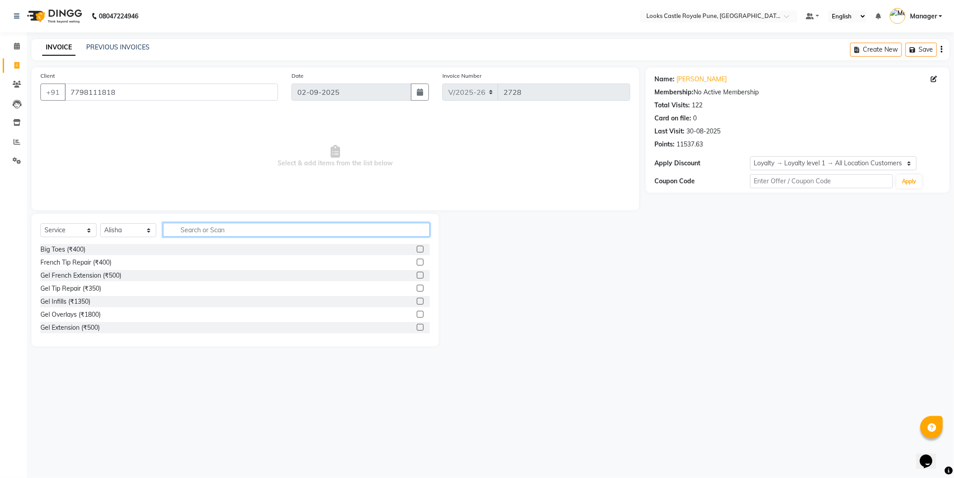
click at [186, 232] on input "text" at bounding box center [296, 230] width 267 height 14
type input "wash"
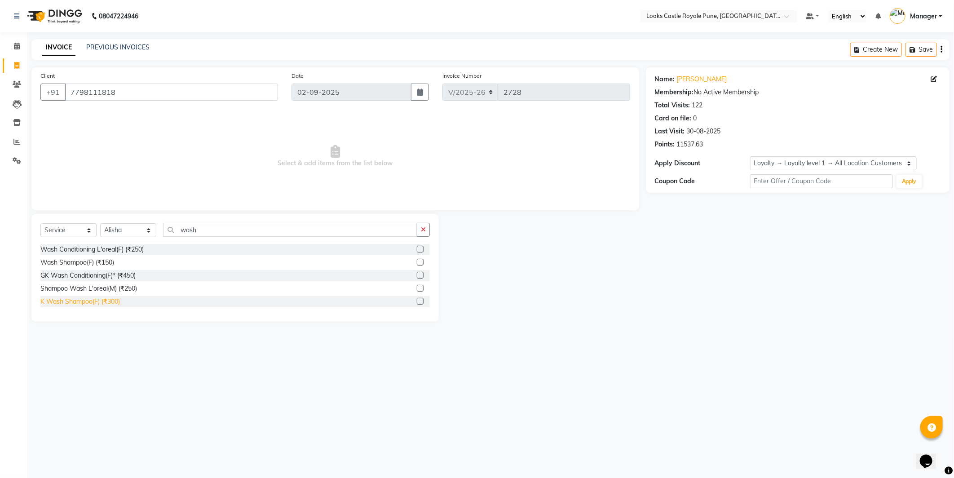
click at [95, 301] on div "K Wash Shampoo(F) (₹300)" at bounding box center [79, 301] width 79 height 9
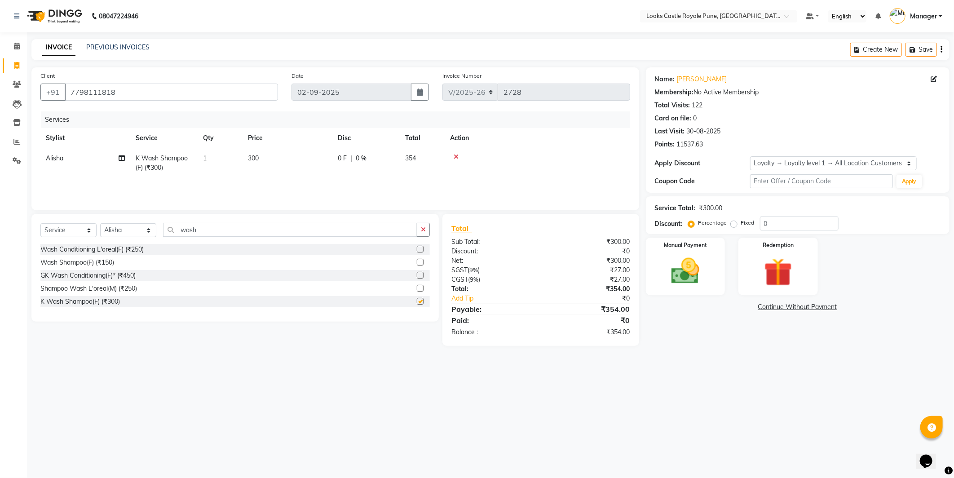
checkbox input "false"
click at [303, 154] on td "300" at bounding box center [287, 163] width 90 height 30
select select "43049"
drag, startPoint x: 303, startPoint y: 154, endPoint x: 270, endPoint y: 167, distance: 35.1
click at [270, 167] on tr "Akshay [PERSON_NAME] [PERSON_NAME] [PERSON_NAME] Danish [PERSON_NAME] [PERSON_N…" at bounding box center [335, 167] width 590 height 38
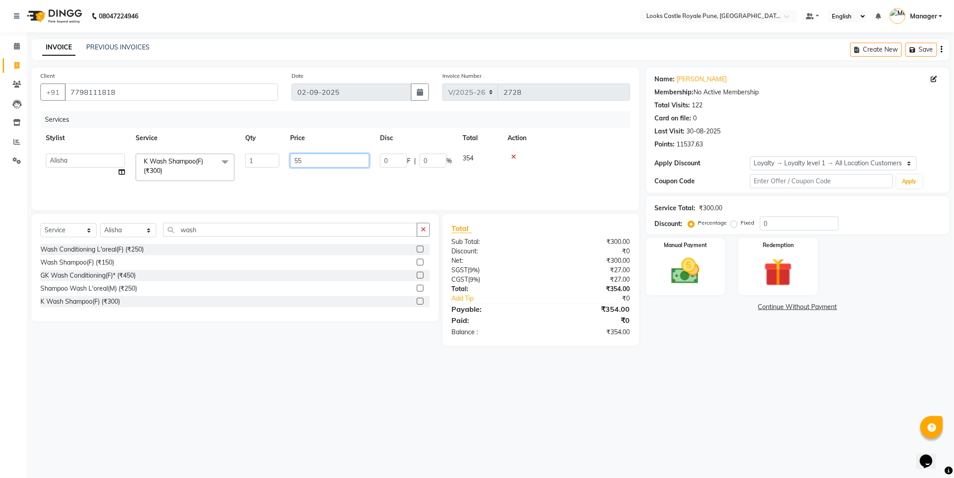
type input "551"
drag, startPoint x: 785, startPoint y: 380, endPoint x: 648, endPoint y: 219, distance: 211.2
click at [786, 380] on div "08047224946 Select Location × Looks Castle Royale Pune, [GEOGRAPHIC_DATA], [GEO…" at bounding box center [477, 239] width 954 height 478
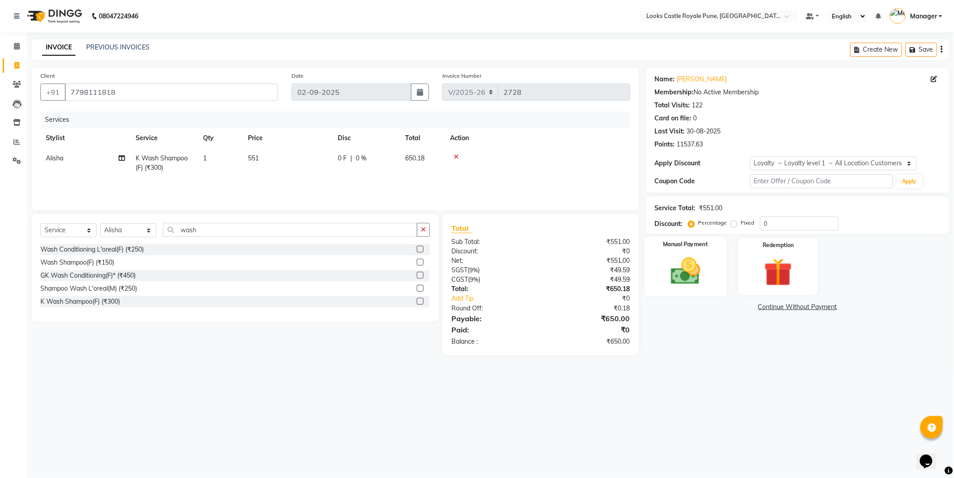
click at [670, 275] on img at bounding box center [685, 271] width 48 height 34
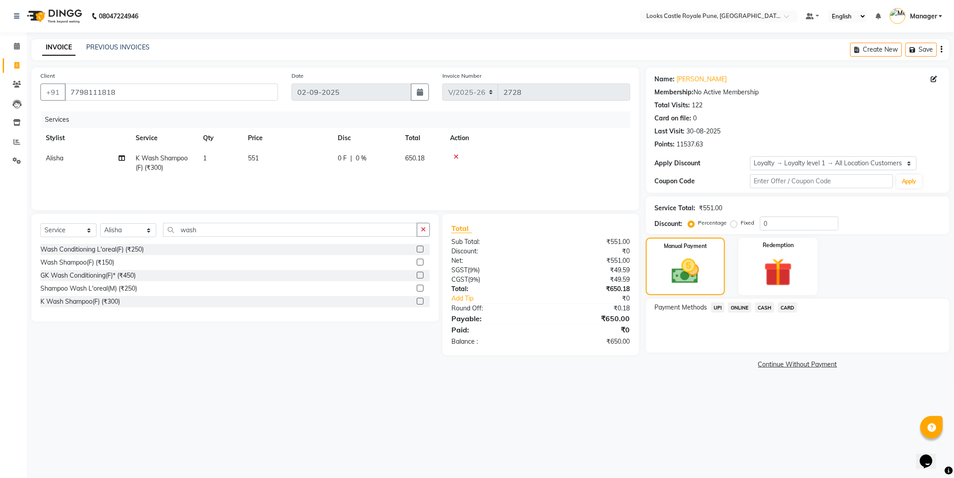
click at [771, 303] on span "CASH" at bounding box center [764, 307] width 19 height 10
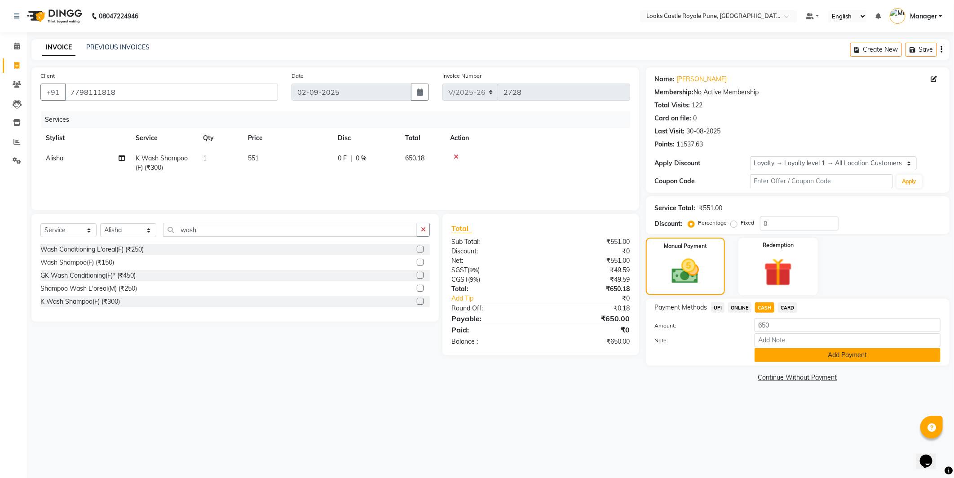
click at [801, 351] on button "Add Payment" at bounding box center [847, 355] width 186 height 14
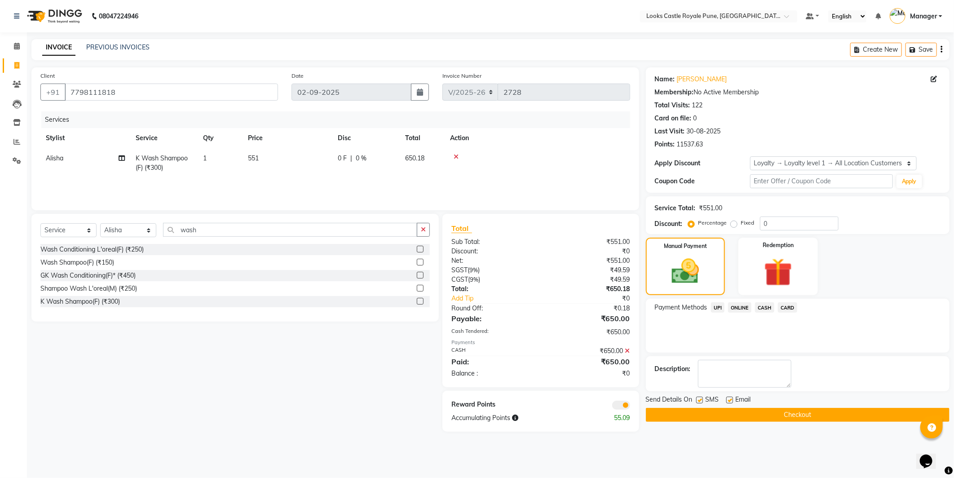
drag, startPoint x: 800, startPoint y: 415, endPoint x: 717, endPoint y: 432, distance: 84.3
click at [799, 415] on button "Checkout" at bounding box center [798, 415] width 304 height 14
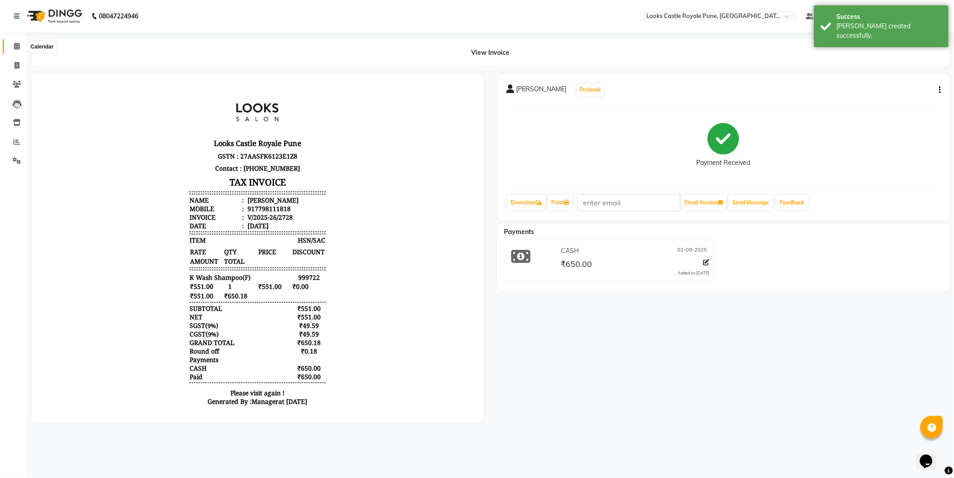
click at [20, 48] on span at bounding box center [17, 46] width 16 height 10
